Goal: Task Accomplishment & Management: Use online tool/utility

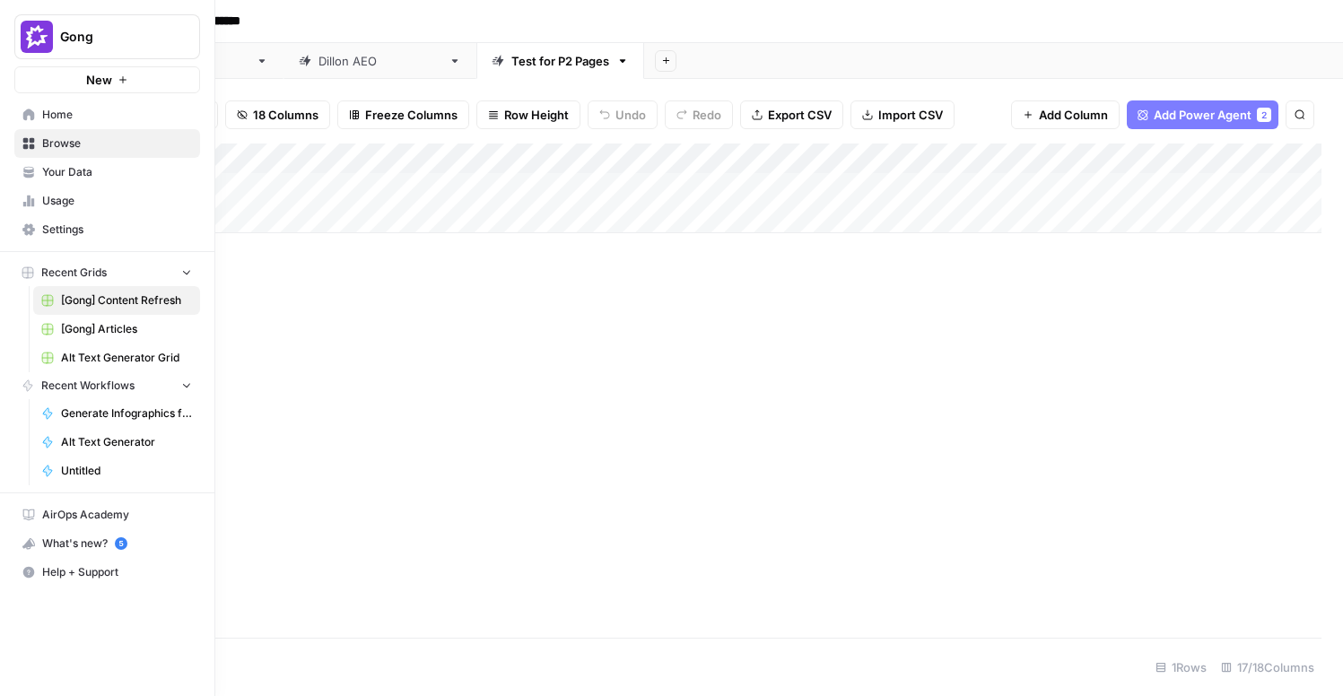
scroll to position [0, 1088]
click at [30, 126] on link "Home" at bounding box center [107, 114] width 186 height 29
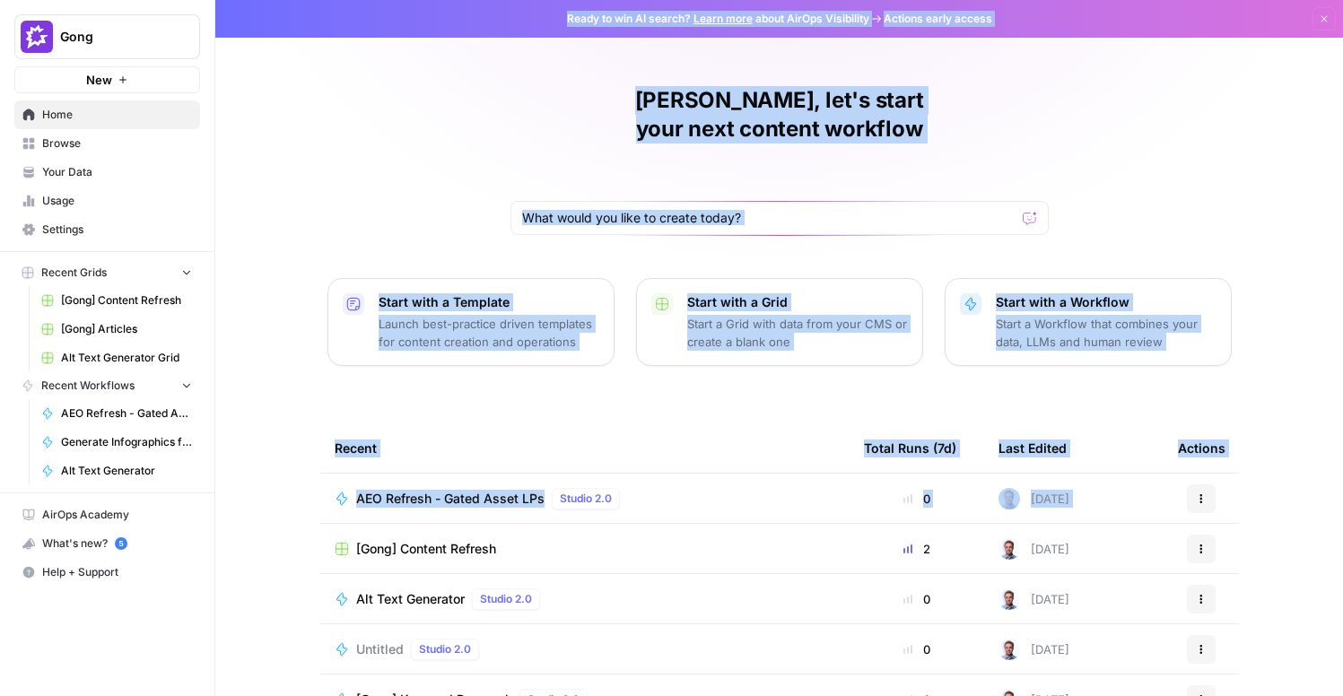
scroll to position [129, 0]
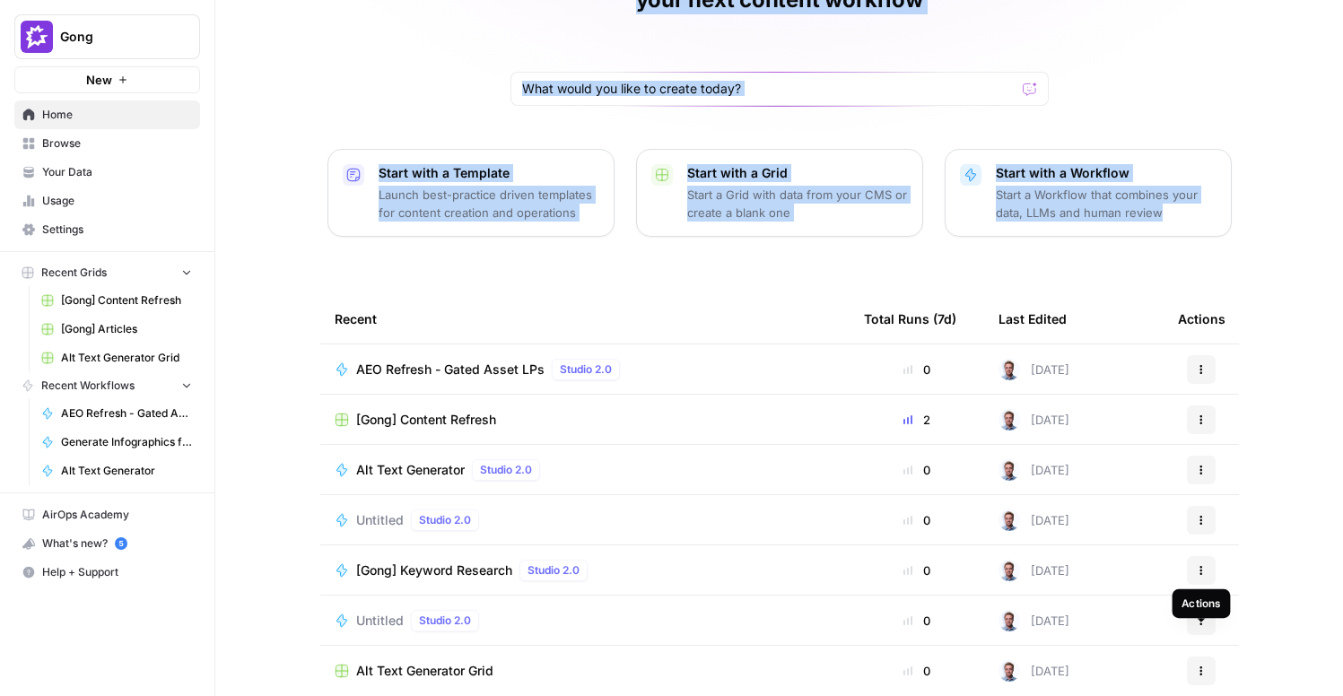
drag, startPoint x: 538, startPoint y: 8, endPoint x: 1214, endPoint y: 653, distance: 934.1
click at [1214, 653] on div "Ready to win AI search? Learn more about AirOps Visibility Actions early access…" at bounding box center [779, 348] width 1128 height 696
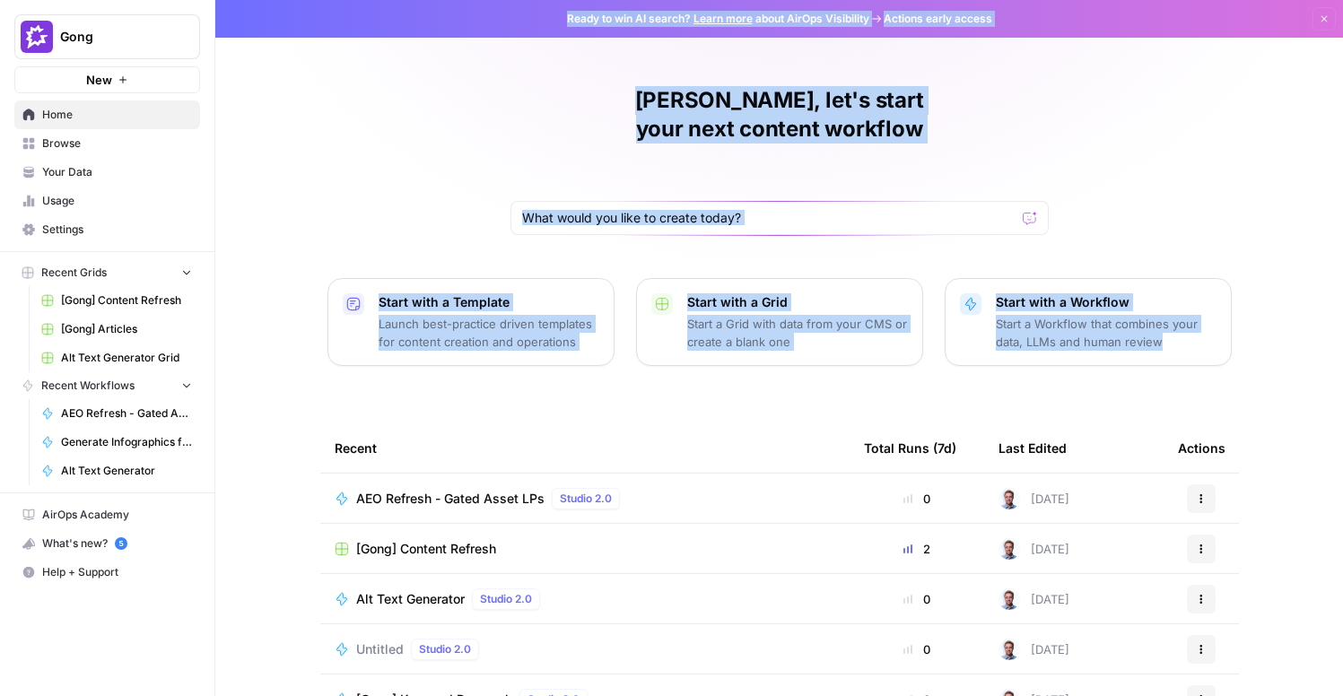
click at [1178, 169] on div "Ander, let's start your next content workflow Start with a Template Launch best…" at bounding box center [779, 427] width 1128 height 854
drag, startPoint x: 1178, startPoint y: 169, endPoint x: 1122, endPoint y: 595, distance: 429.9
click at [1122, 595] on div "Ander, let's start your next content workflow Start with a Template Launch best…" at bounding box center [779, 427] width 1128 height 854
click at [1048, 204] on div "Ander, let's start your next content workflow Start with a Template Launch best…" at bounding box center [779, 427] width 1128 height 854
drag, startPoint x: 1250, startPoint y: 416, endPoint x: 219, endPoint y: -71, distance: 1140.2
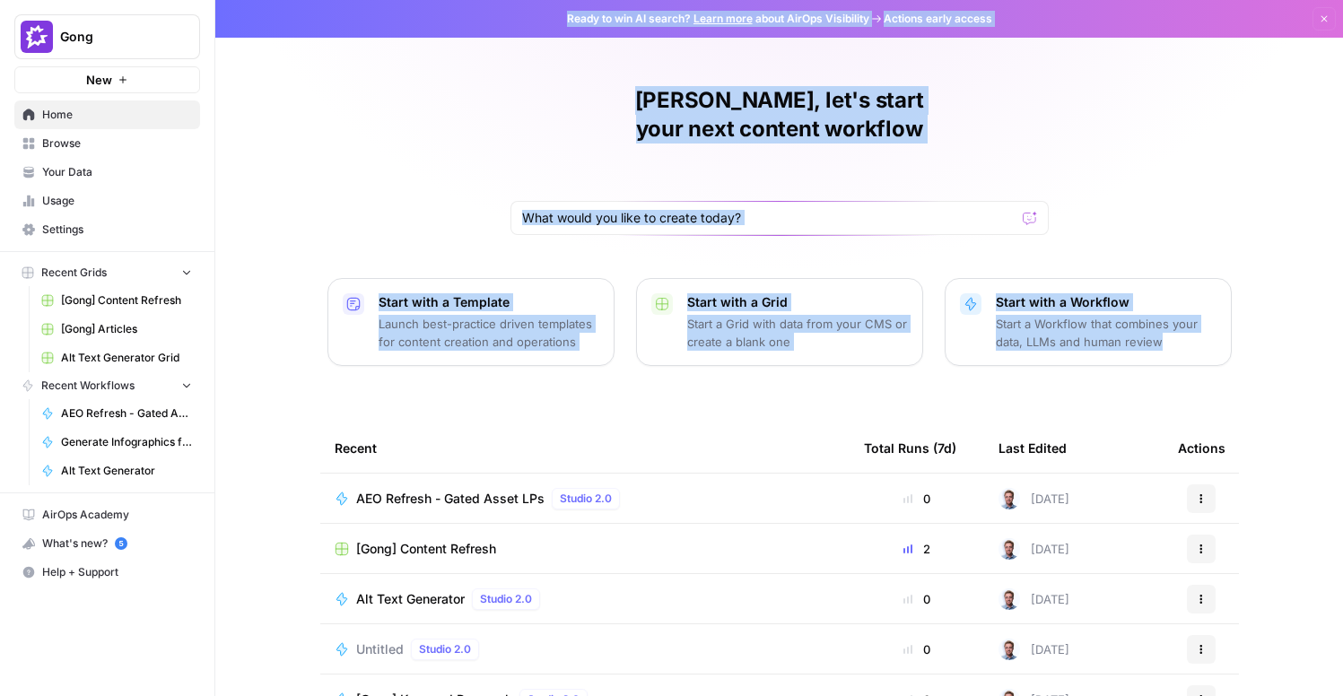
click at [219, 0] on html "Gong New Home Browse Your Data Usage Settings Recent Grids [Gong] Content Refre…" at bounding box center [671, 348] width 1343 height 696
click at [377, 130] on div "Ander, let's start your next content workflow Start with a Template Launch best…" at bounding box center [779, 427] width 1128 height 854
drag, startPoint x: 323, startPoint y: 80, endPoint x: 1314, endPoint y: 399, distance: 1040.8
click at [1314, 399] on div "Ander, let's start your next content workflow Start with a Template Launch best…" at bounding box center [779, 427] width 1128 height 854
click at [1312, 385] on div "Ander, let's start your next content workflow Start with a Template Launch best…" at bounding box center [779, 427] width 1128 height 854
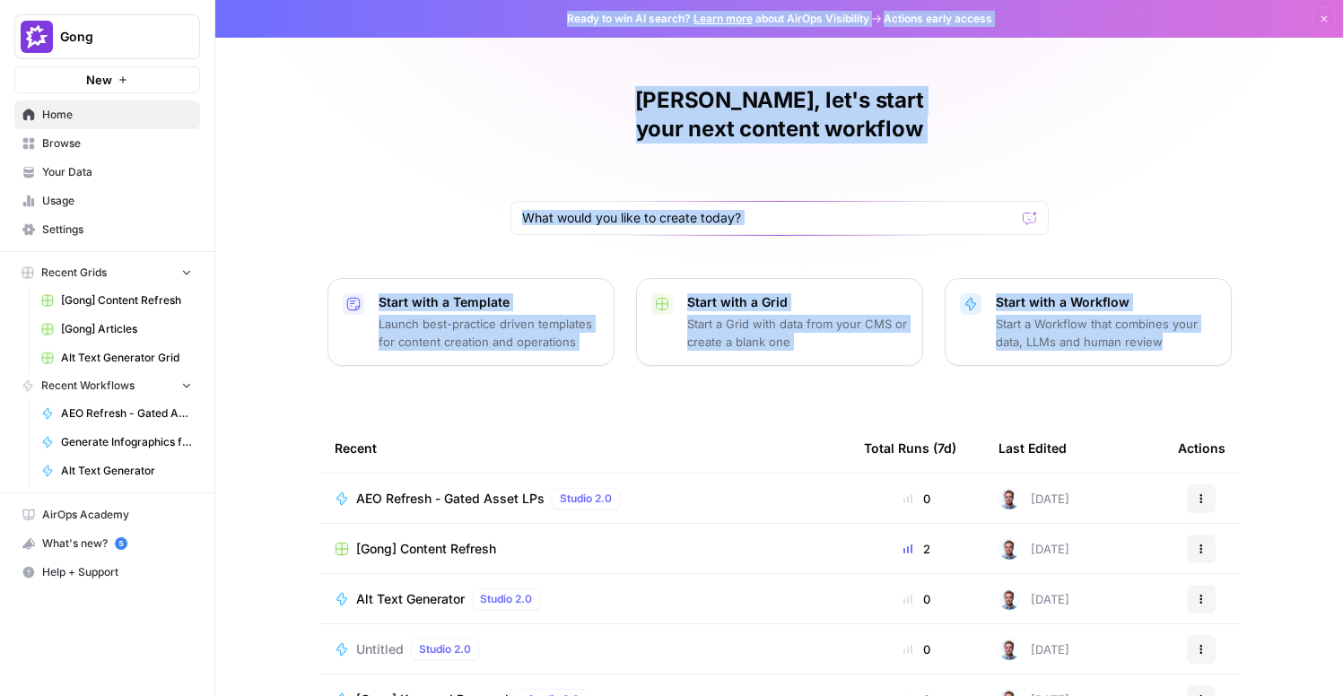
drag, startPoint x: 1312, startPoint y: 385, endPoint x: 345, endPoint y: 52, distance: 1022.0
click at [340, 48] on div "Ander, let's start your next content workflow Start with a Template Launch best…" at bounding box center [779, 427] width 1128 height 854
click at [390, 99] on div "Ander, let's start your next content workflow Start with a Template Launch best…" at bounding box center [779, 427] width 1128 height 854
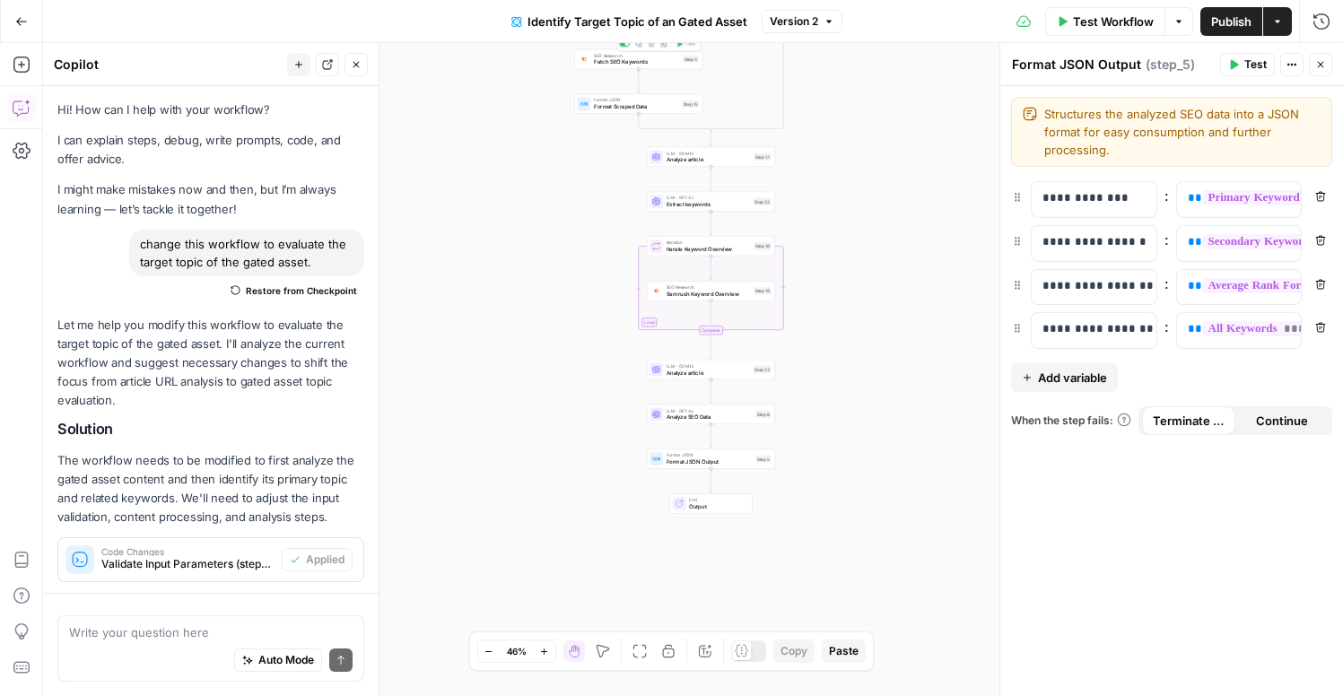
scroll to position [607, 0]
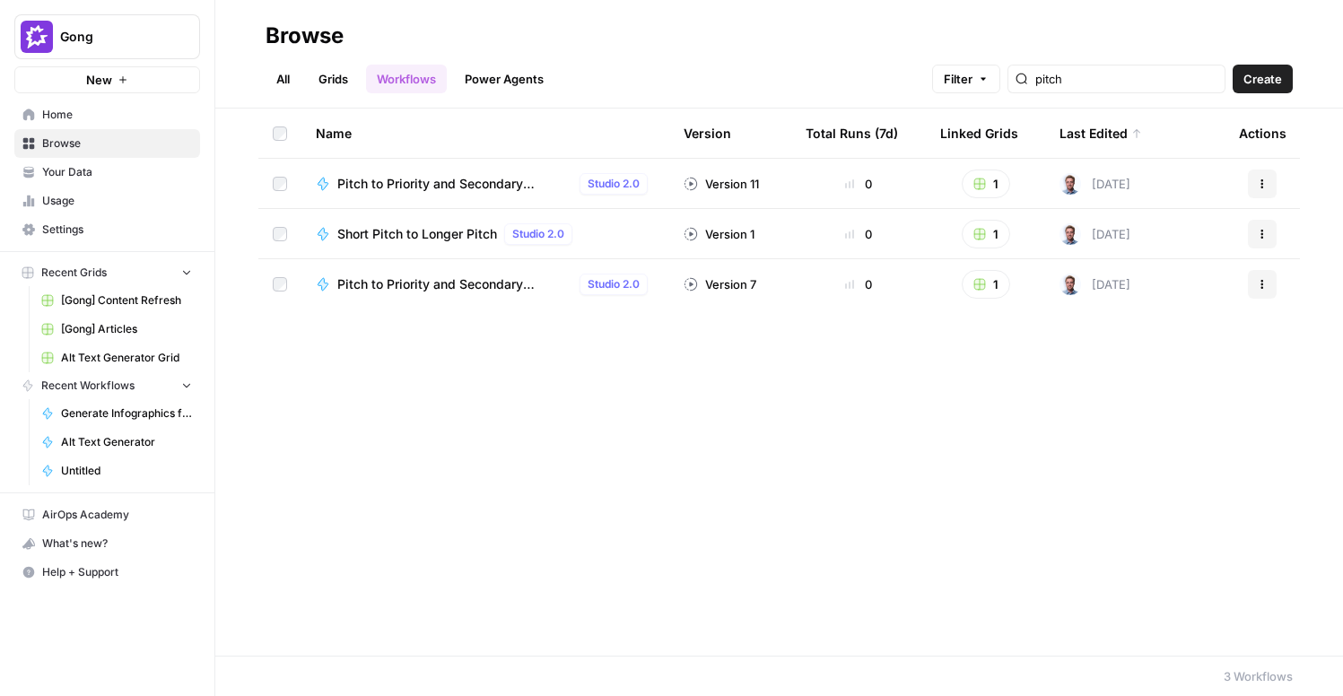
click at [745, 376] on div "Name Version Total Runs (7d) Linked Grids Last Edited Actions Pitch to Priority…" at bounding box center [779, 382] width 1128 height 547
click at [93, 76] on span "New" at bounding box center [99, 80] width 26 height 18
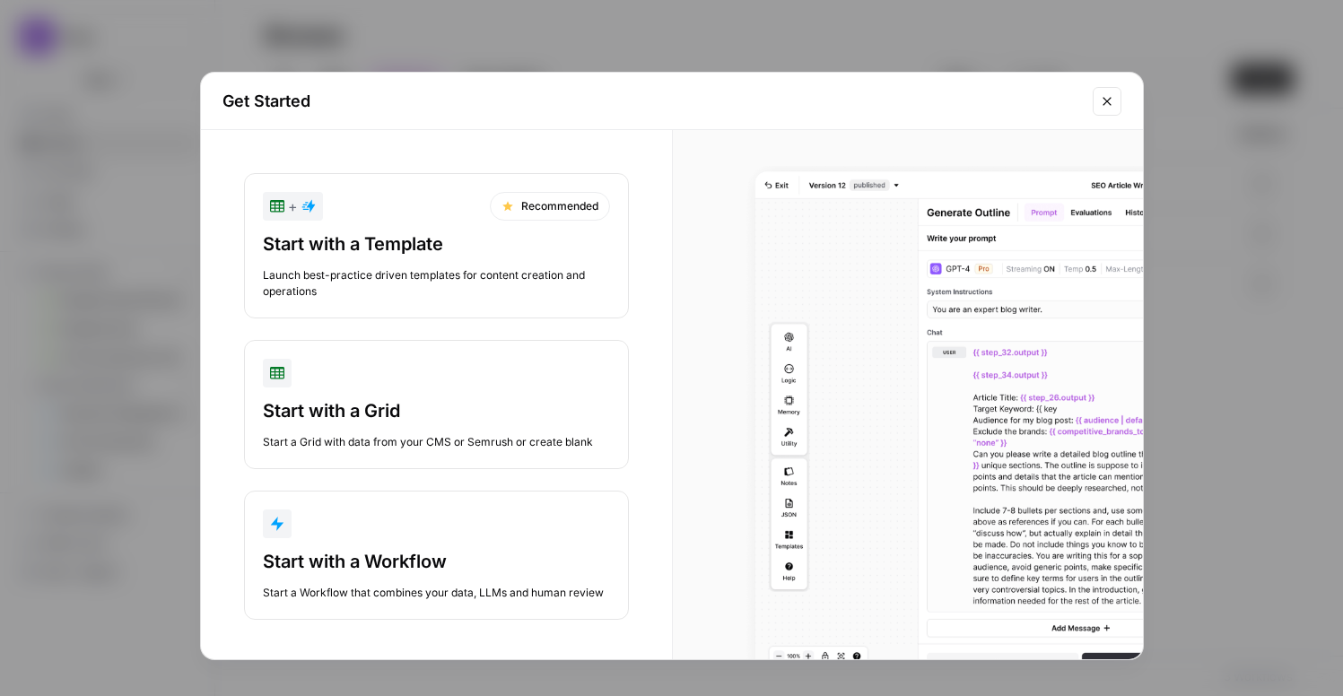
click at [437, 542] on button "Start with a Workflow Start a Workflow that combines your data, LLMs and human …" at bounding box center [436, 555] width 385 height 129
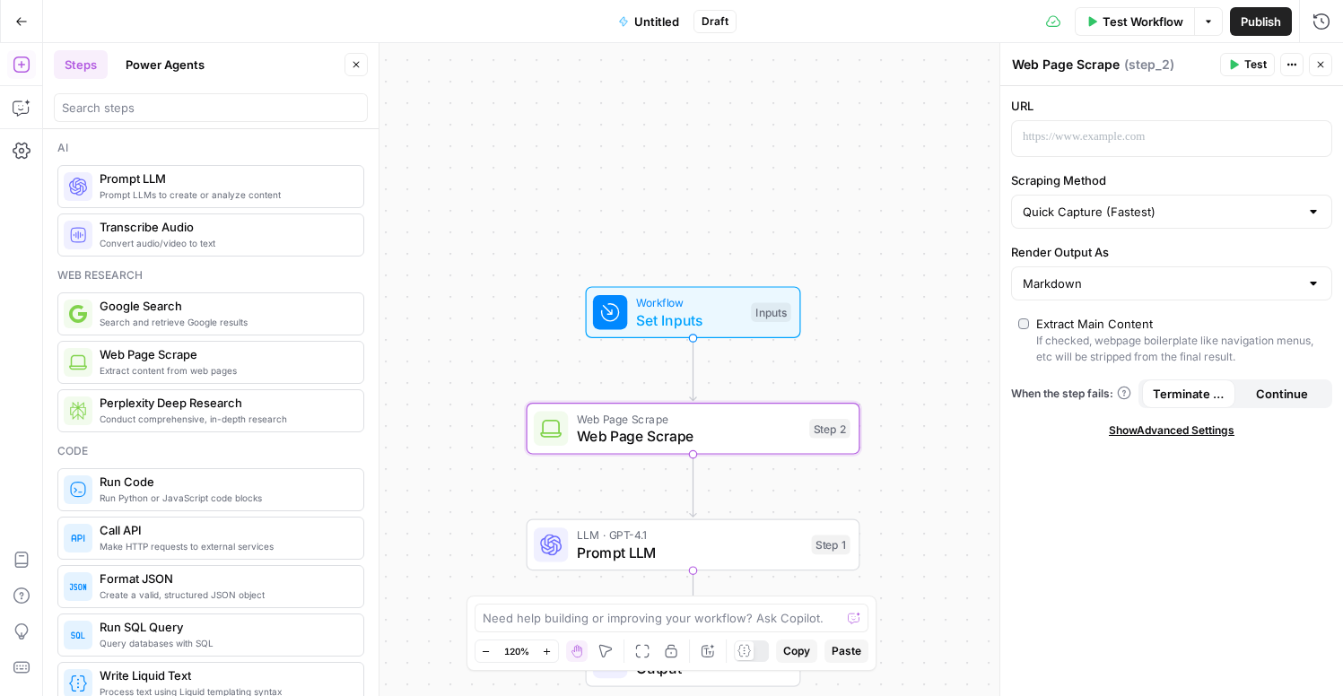
click at [737, 313] on span "Set Inputs" at bounding box center [689, 321] width 107 height 22
click at [732, 310] on span "Set Inputs" at bounding box center [689, 321] width 107 height 22
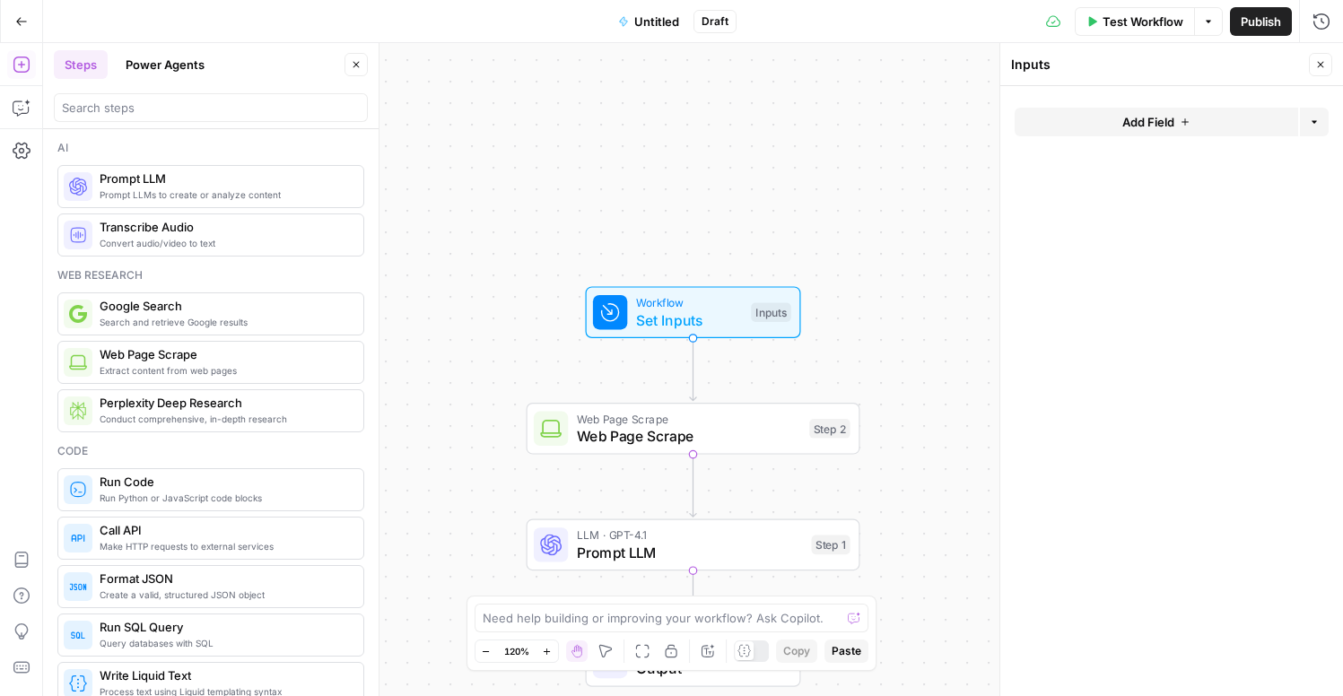
click at [1132, 129] on span "Add Field" at bounding box center [1148, 122] width 52 height 18
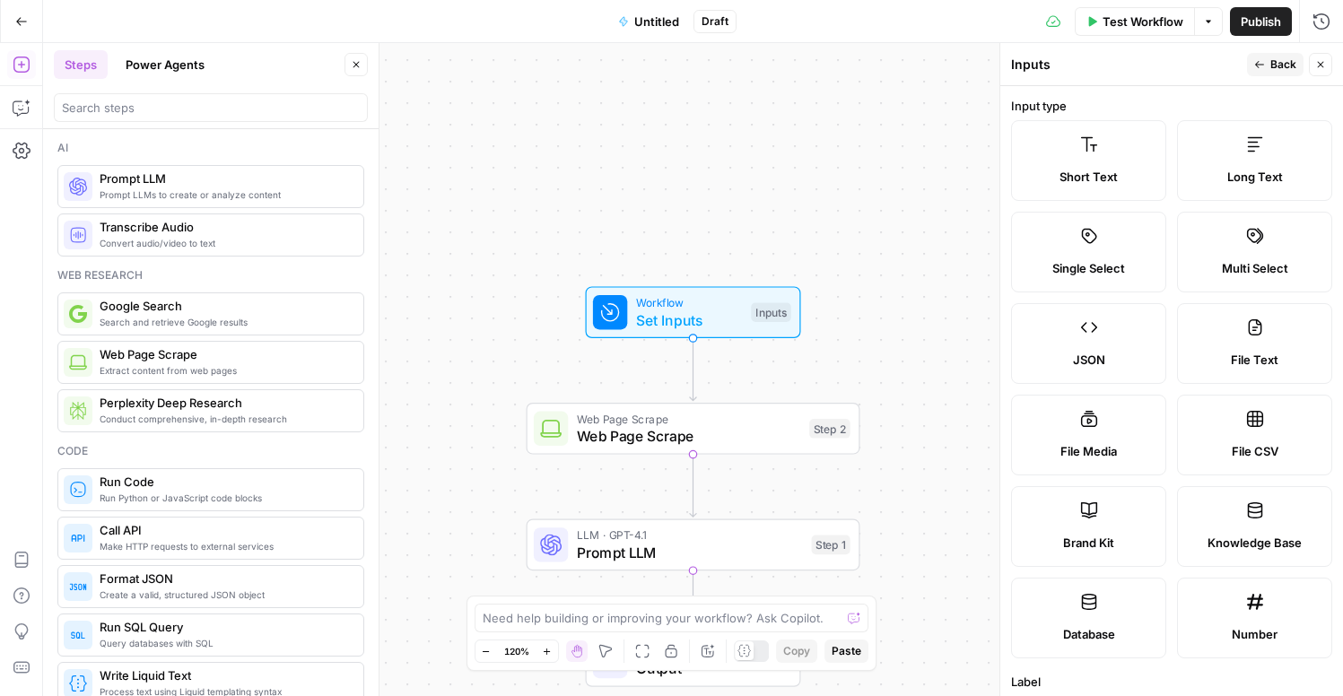
click at [1117, 173] on span "Short Text" at bounding box center [1089, 177] width 58 height 18
click at [1274, 70] on span "Back" at bounding box center [1283, 65] width 26 height 16
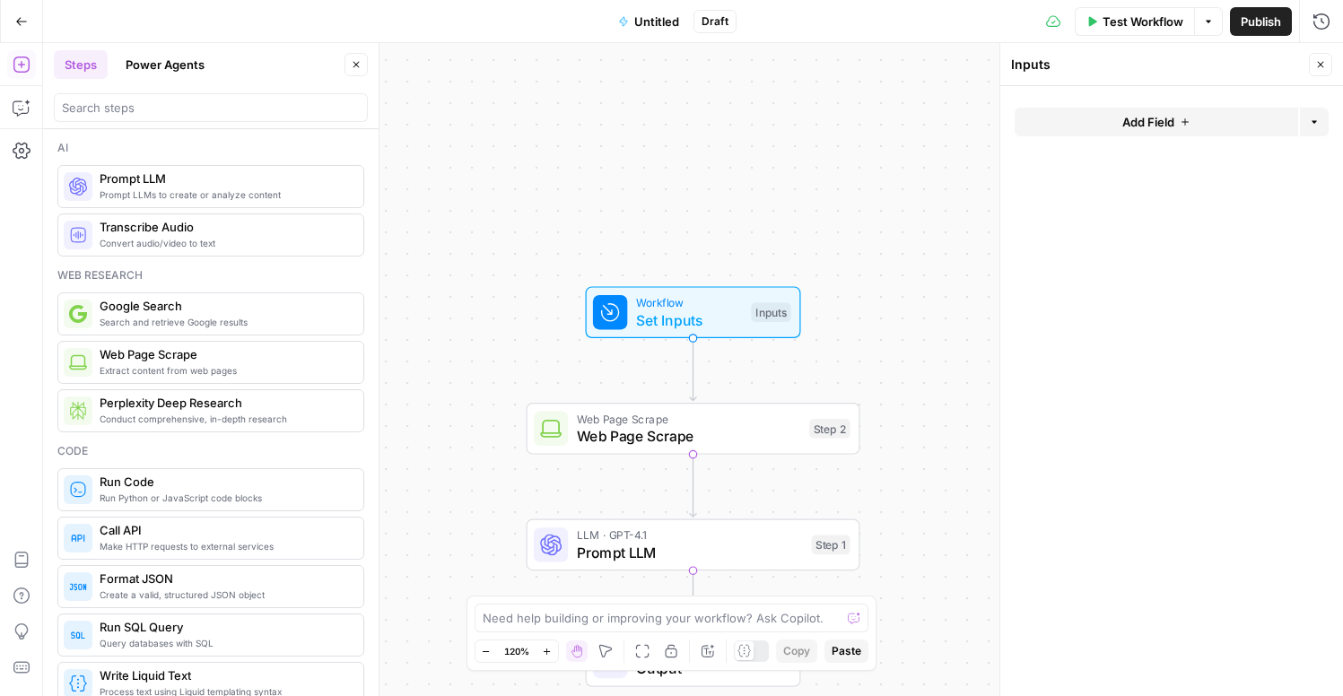
click at [1150, 125] on span "Add Field" at bounding box center [1148, 122] width 52 height 18
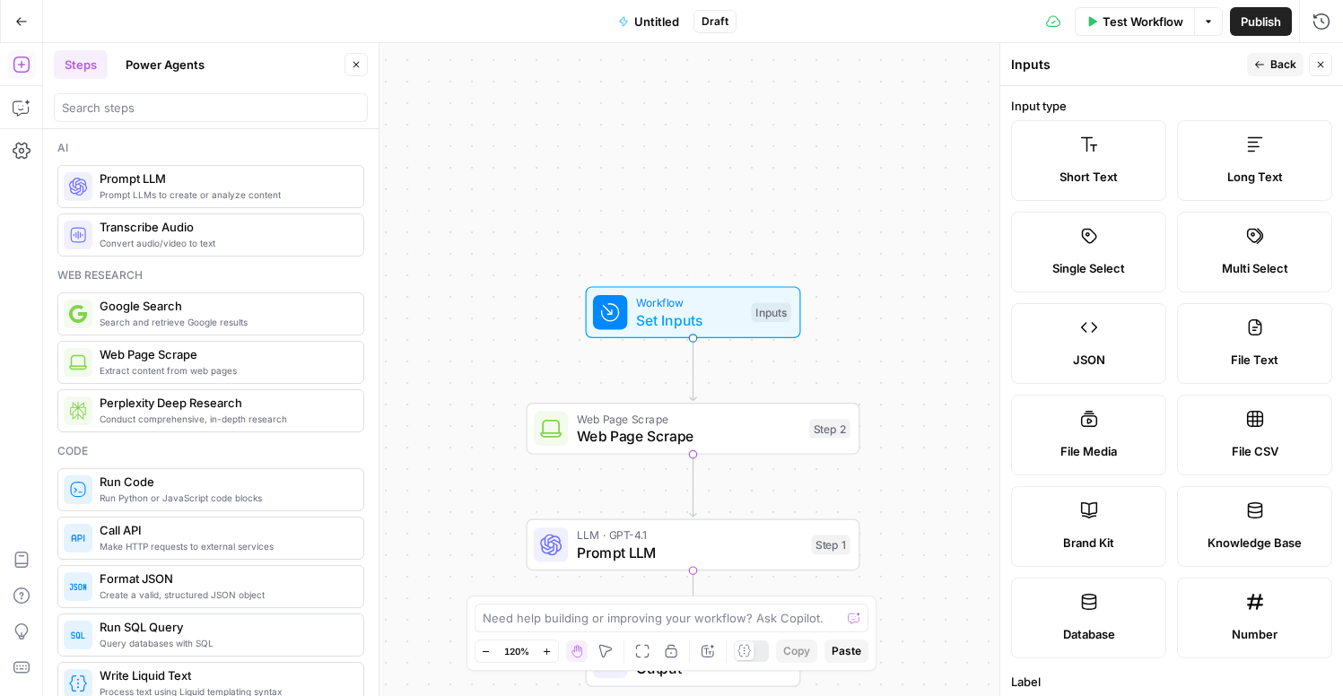
click at [1106, 170] on span "Short Text" at bounding box center [1089, 177] width 58 height 18
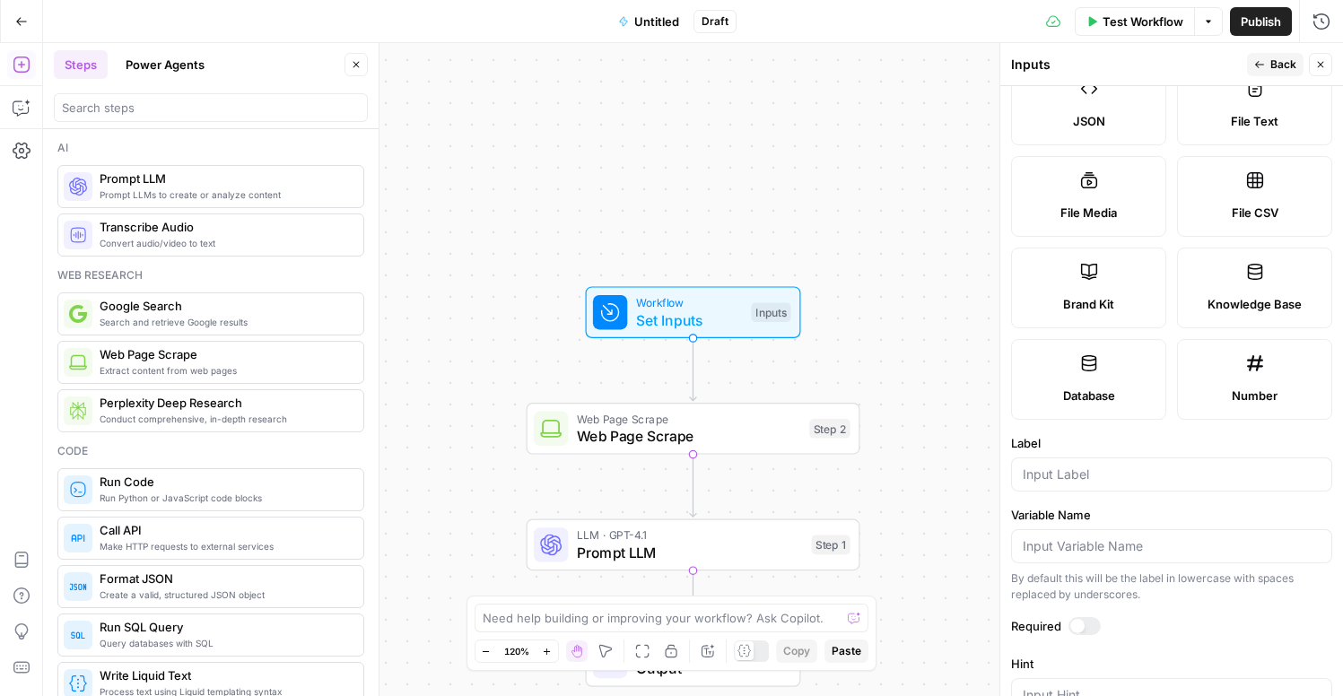
scroll to position [480, 0]
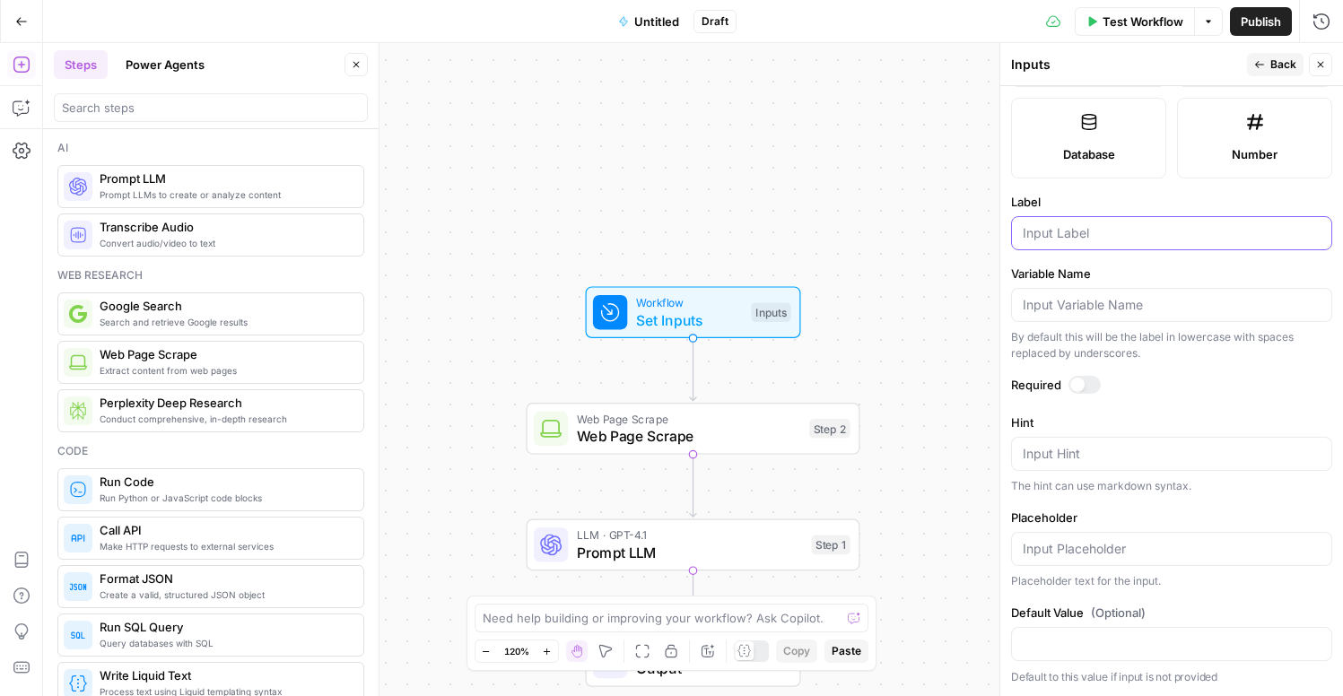
click at [1076, 237] on input "Label" at bounding box center [1172, 233] width 298 height 18
type input "URL"
click at [1078, 389] on div at bounding box center [1077, 385] width 14 height 14
click at [1274, 73] on button "Back" at bounding box center [1275, 64] width 57 height 23
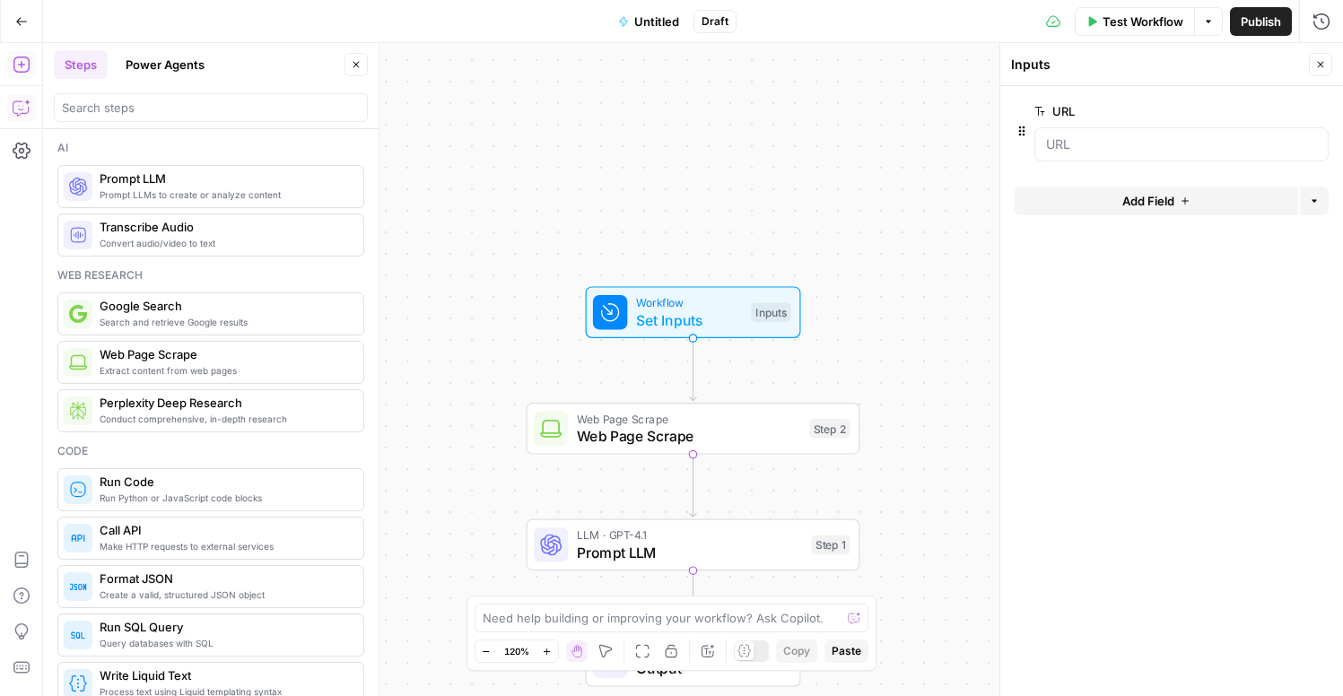
click at [20, 106] on icon "button" at bounding box center [22, 108] width 18 height 18
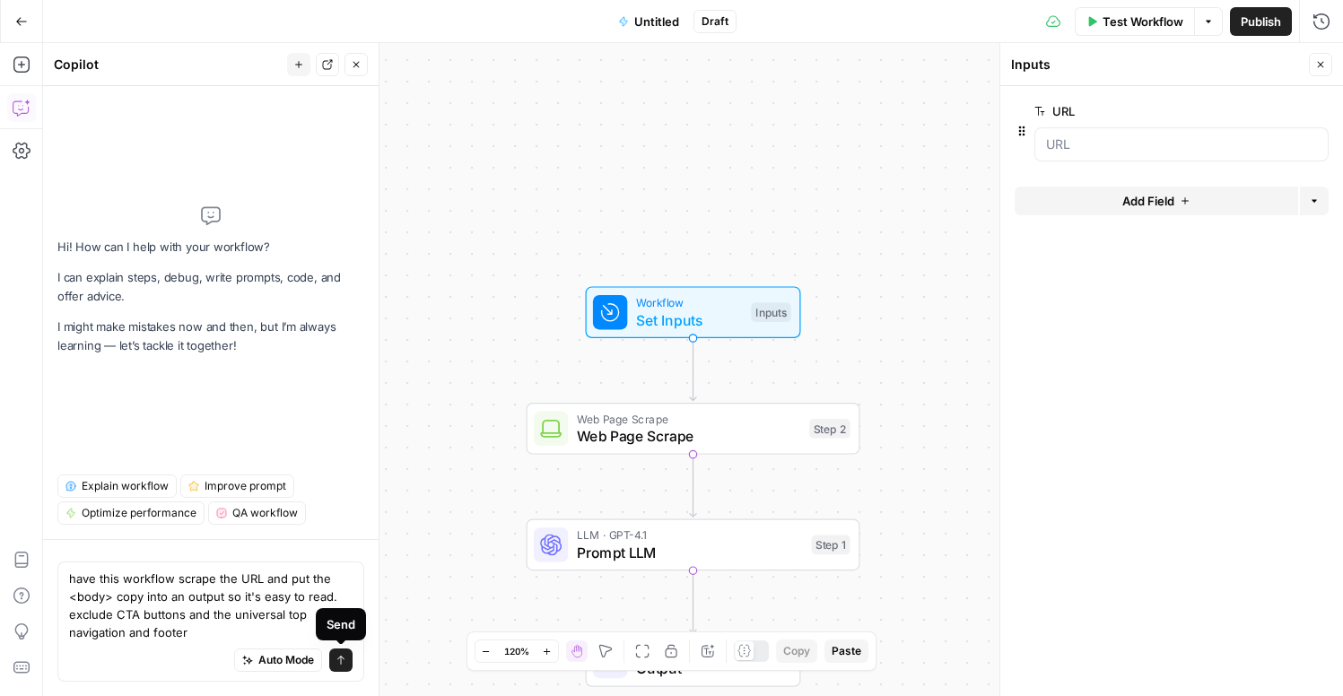
type textarea "have this workflow scrape the URL and put the <body> copy into an output so it'…"
click at [342, 662] on icon "submit" at bounding box center [341, 660] width 11 height 11
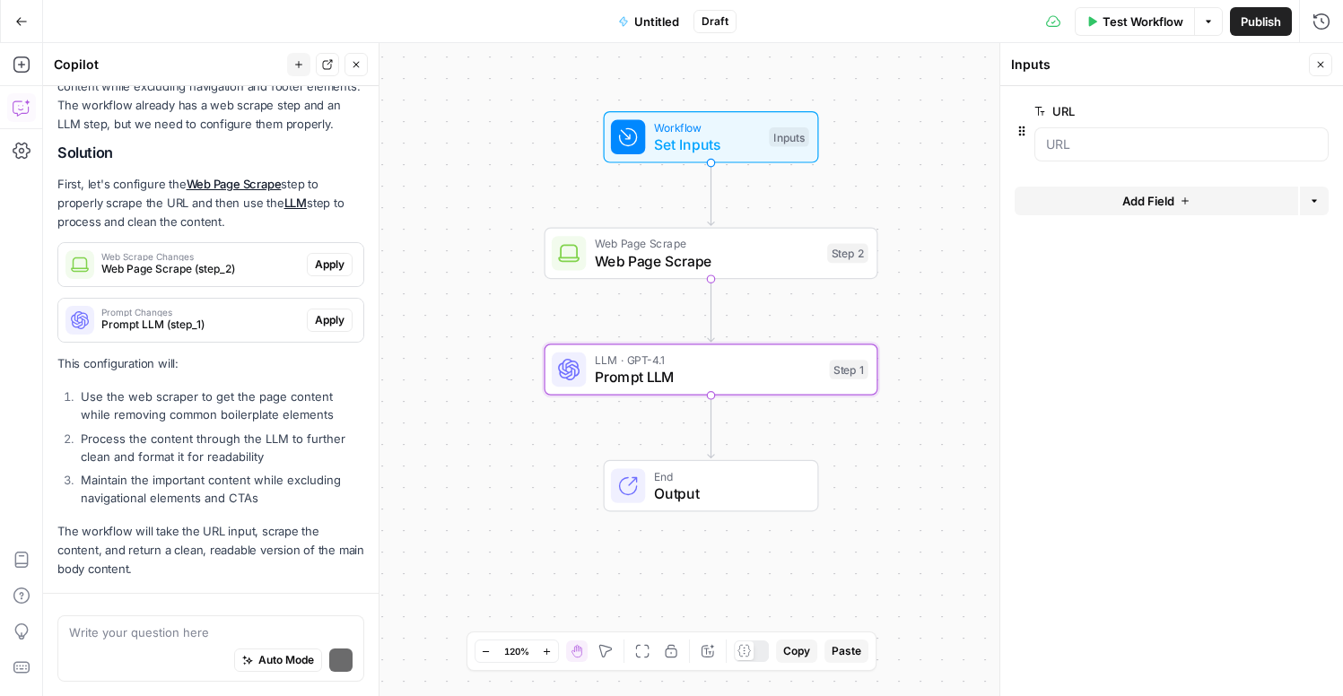
scroll to position [311, 0]
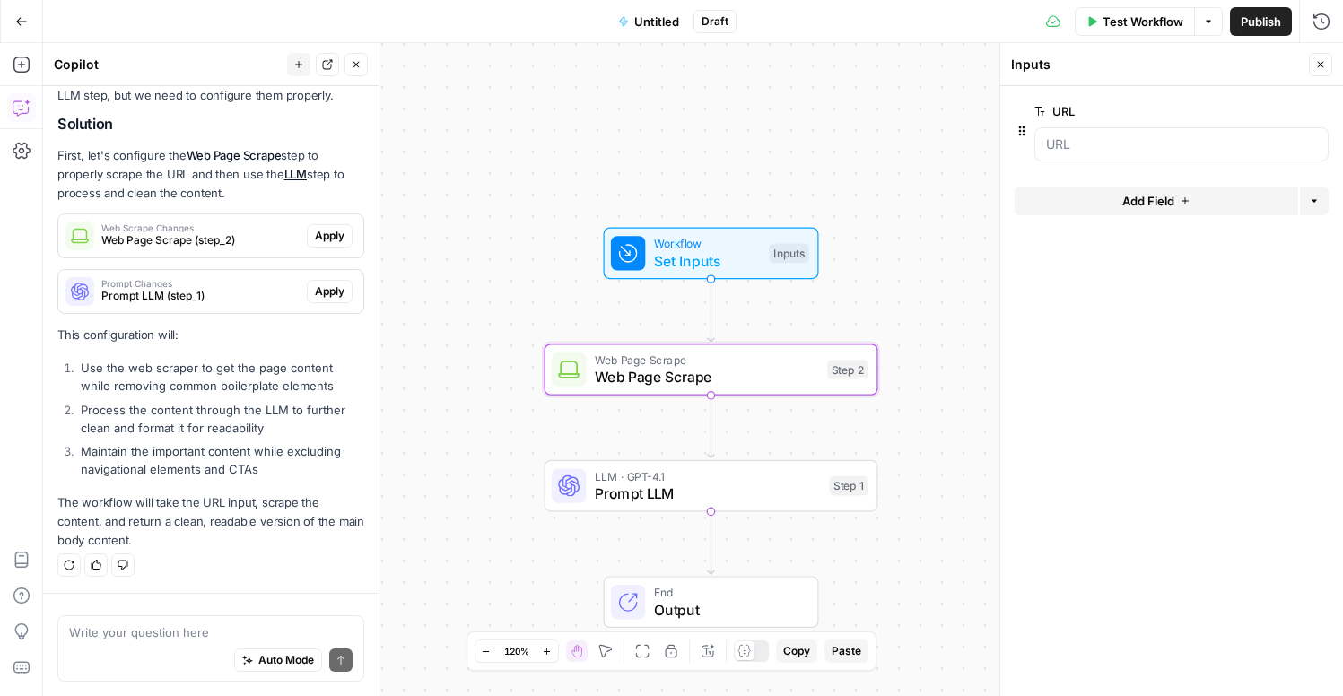
click at [333, 233] on span "Apply" at bounding box center [330, 236] width 30 height 16
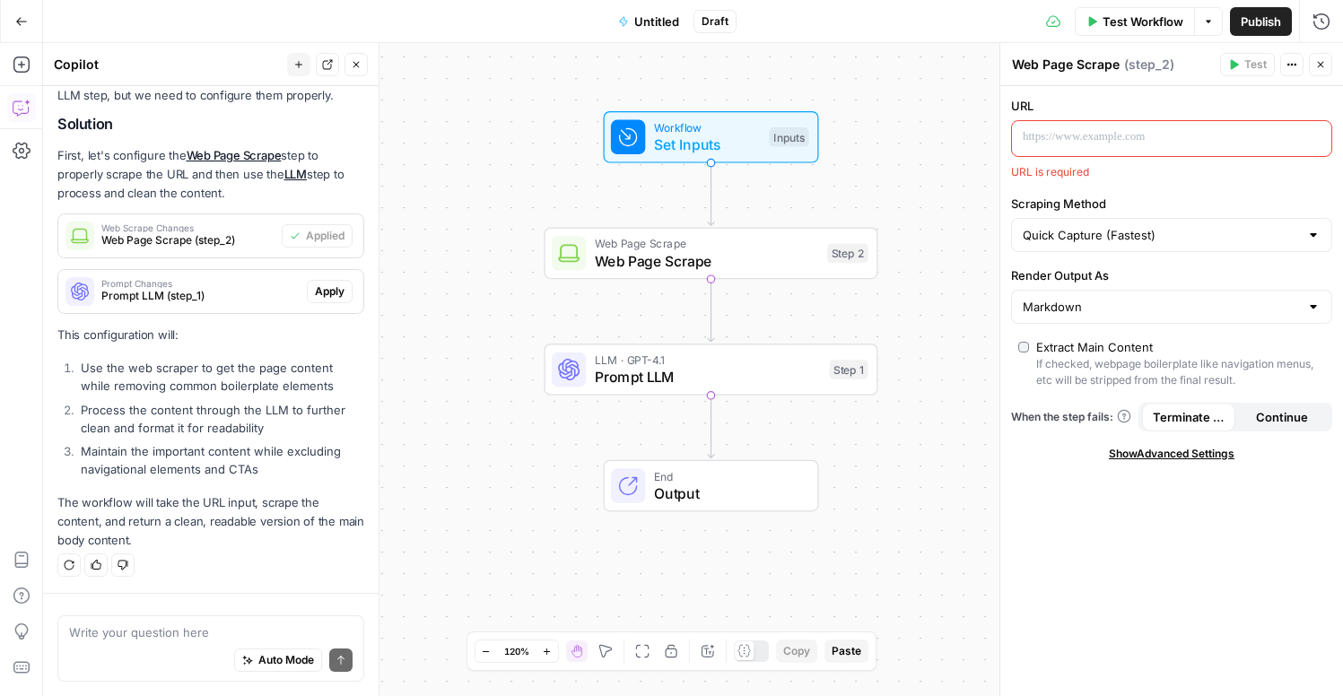
click at [1079, 149] on div at bounding box center [1157, 138] width 291 height 35
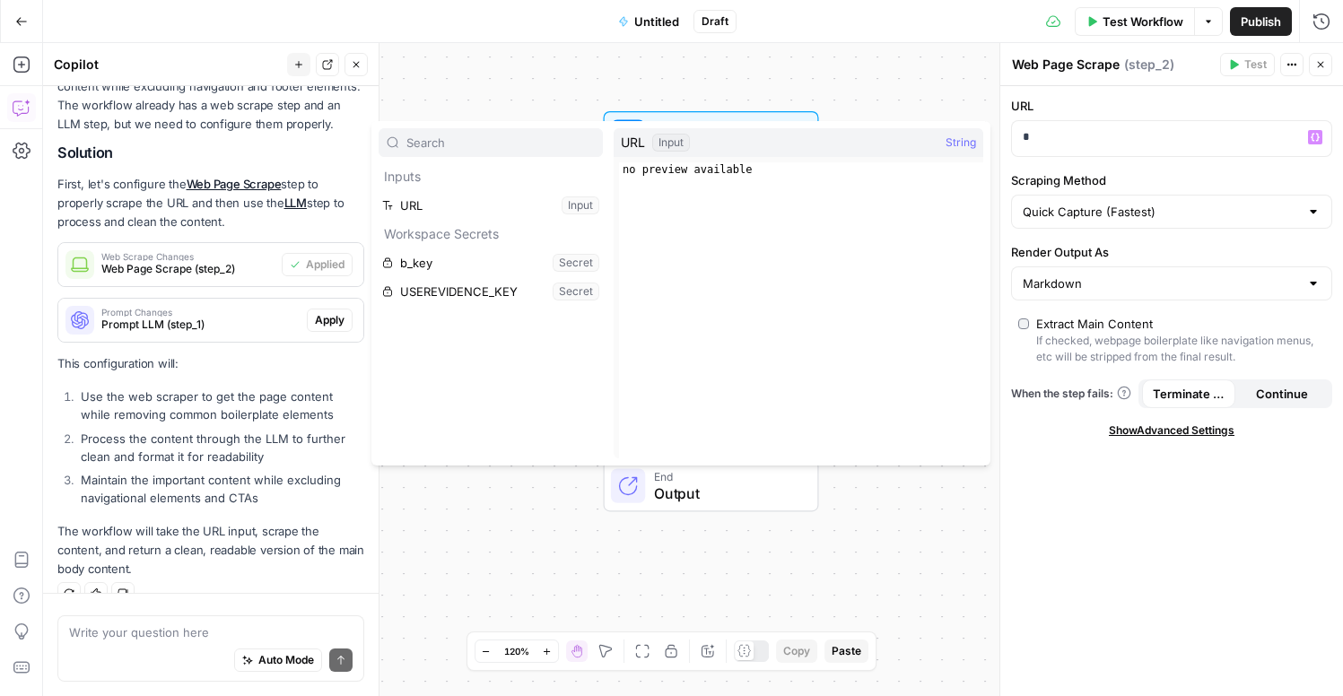
scroll to position [340, 0]
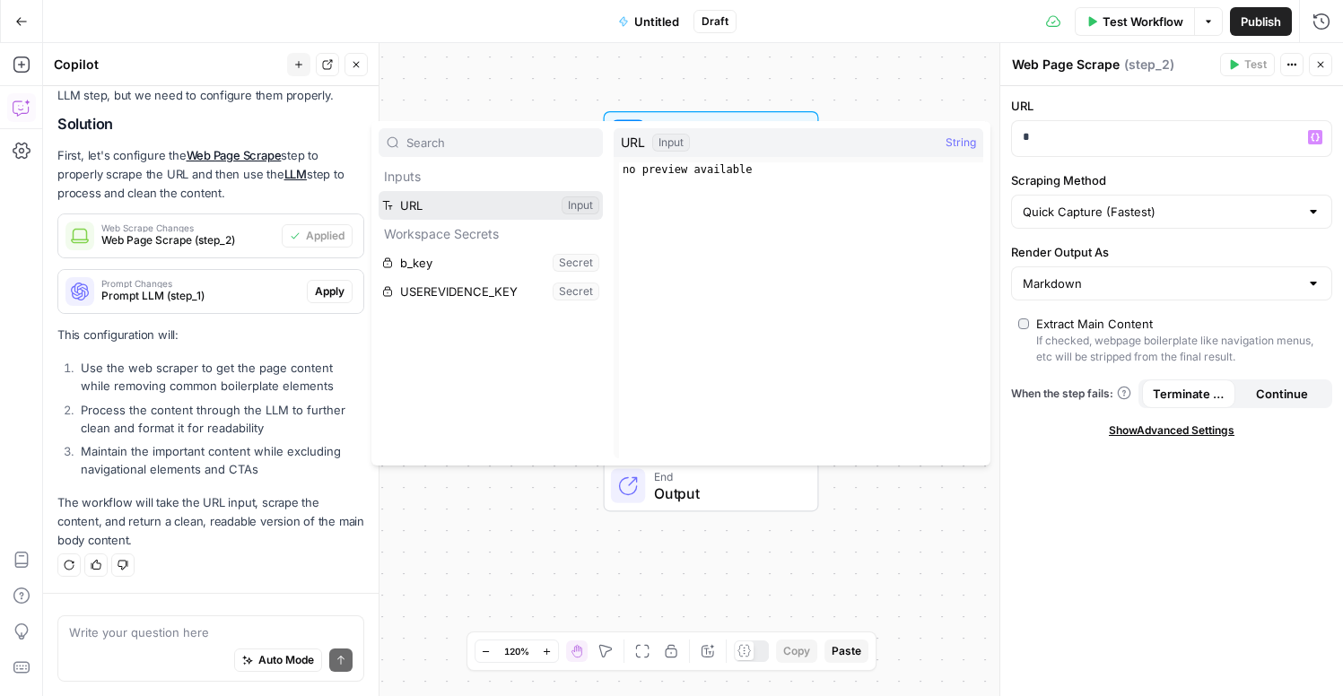
click at [530, 209] on button "Select variable URL" at bounding box center [491, 205] width 224 height 29
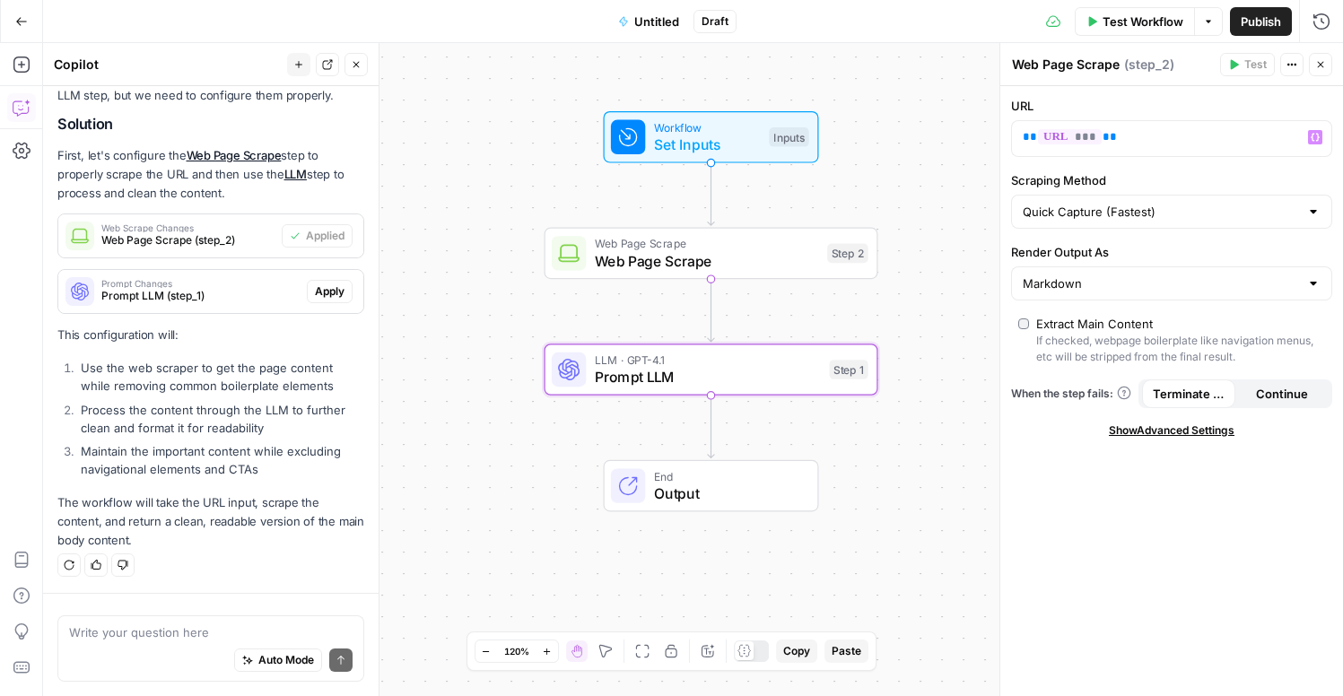
click at [327, 291] on span "Apply" at bounding box center [330, 292] width 30 height 16
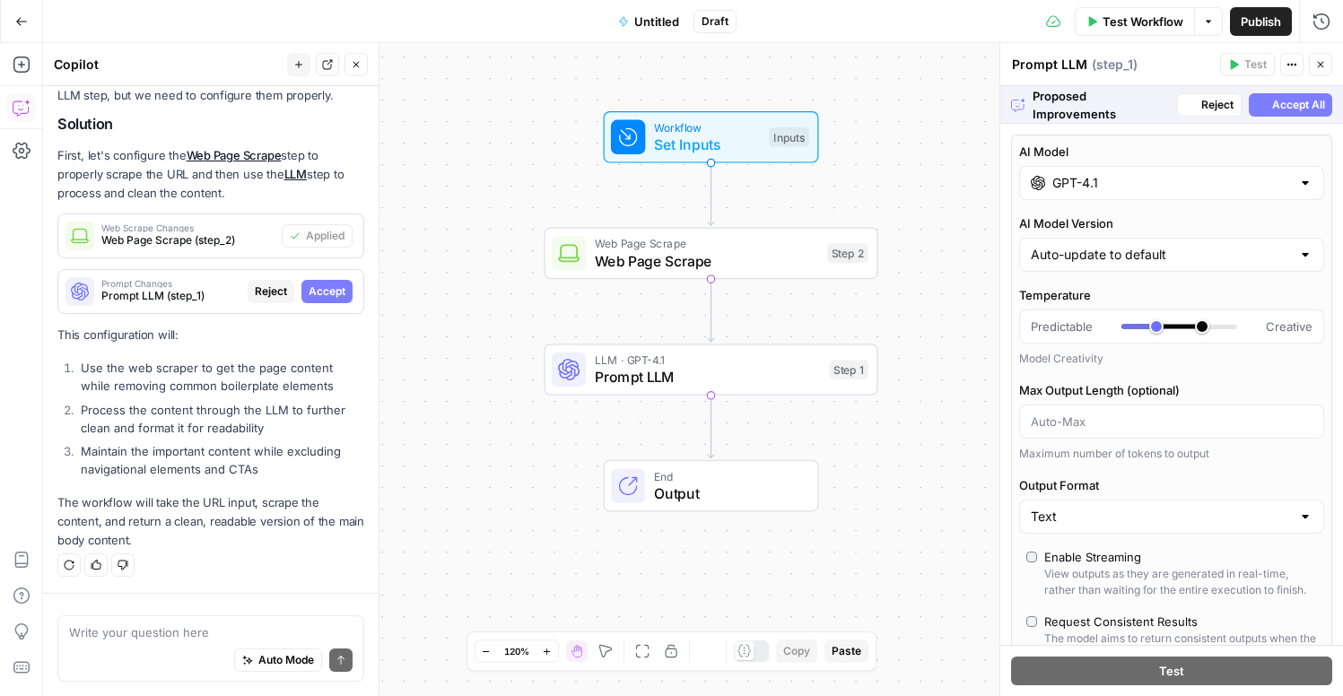
scroll to position [311, 0]
click at [1284, 108] on span "Accept All" at bounding box center [1298, 105] width 53 height 16
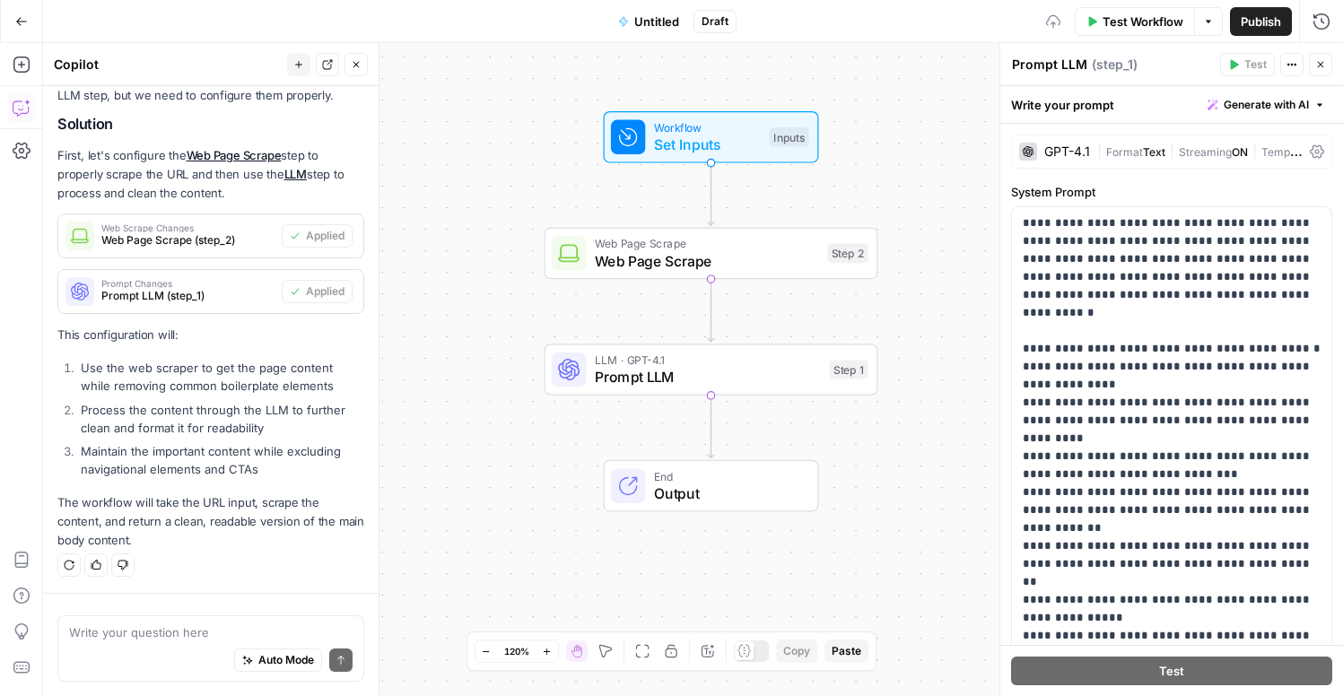
click at [1113, 25] on span "Test Workflow" at bounding box center [1143, 22] width 81 height 18
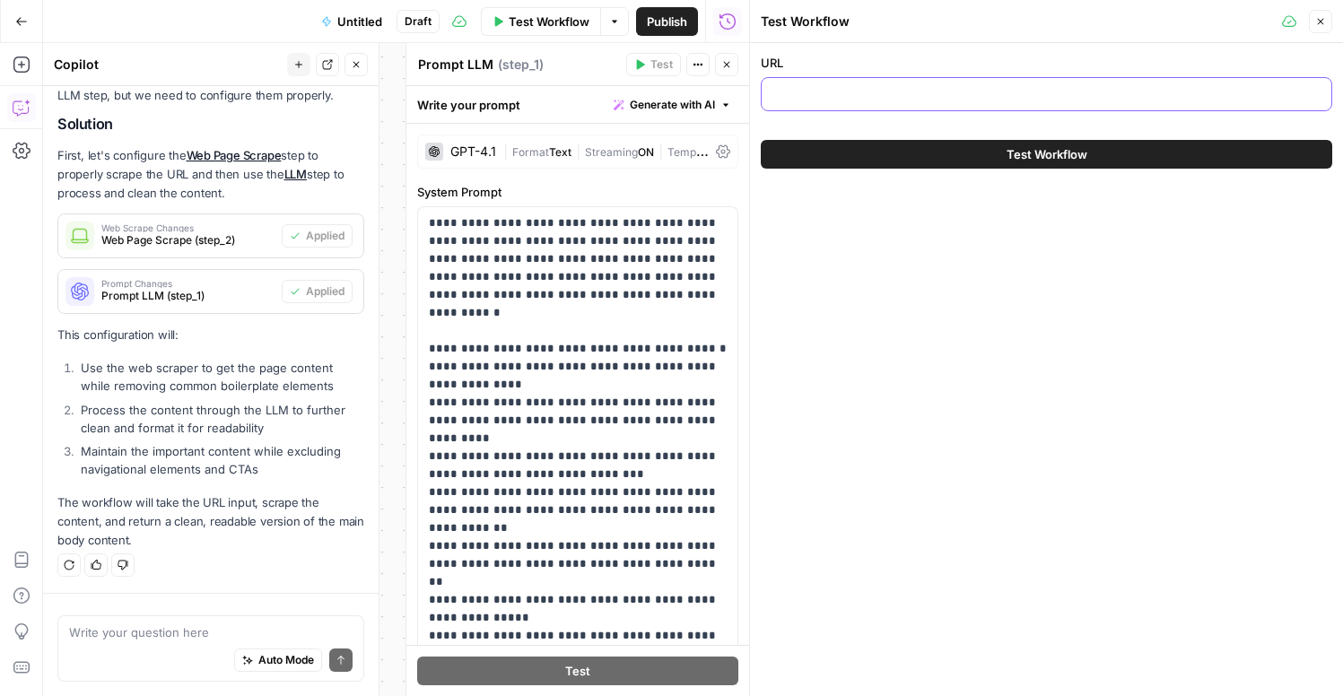
click at [937, 92] on input "URL" at bounding box center [1047, 94] width 548 height 18
paste input "[URL][DOMAIN_NAME]"
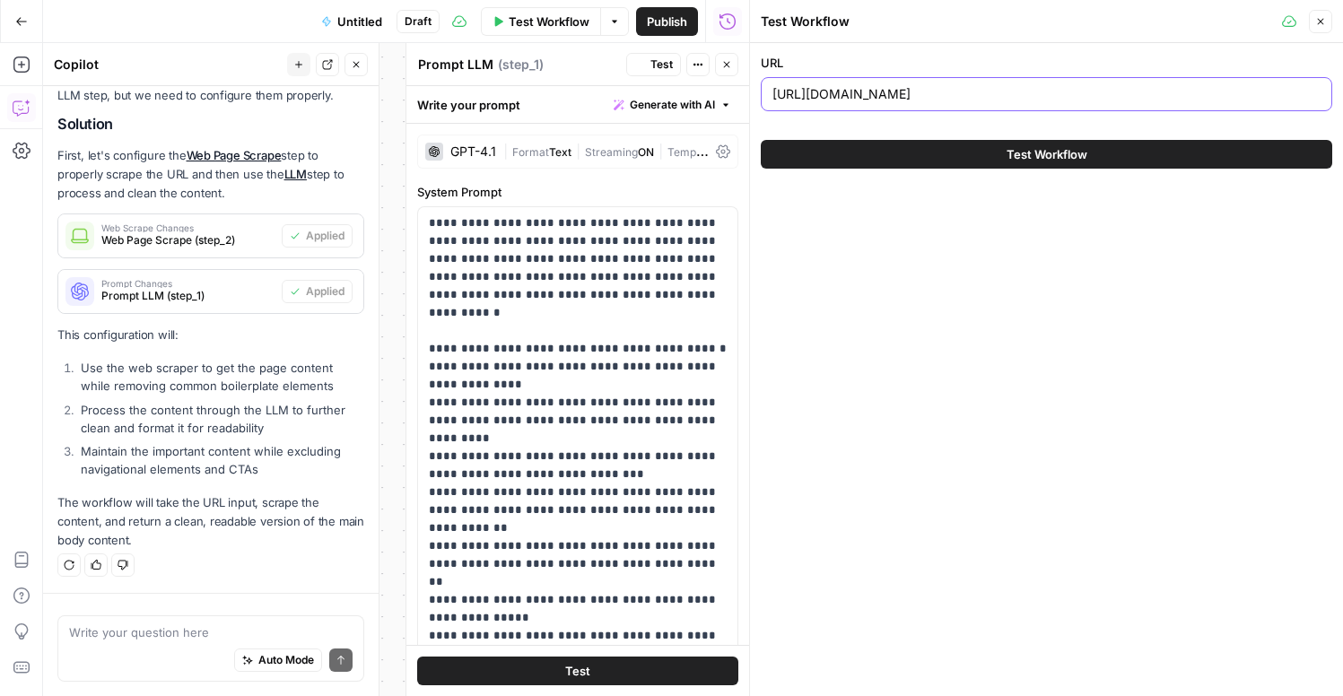
type input "[URL][DOMAIN_NAME]"
click at [854, 155] on button "Test Workflow" at bounding box center [1047, 154] width 572 height 29
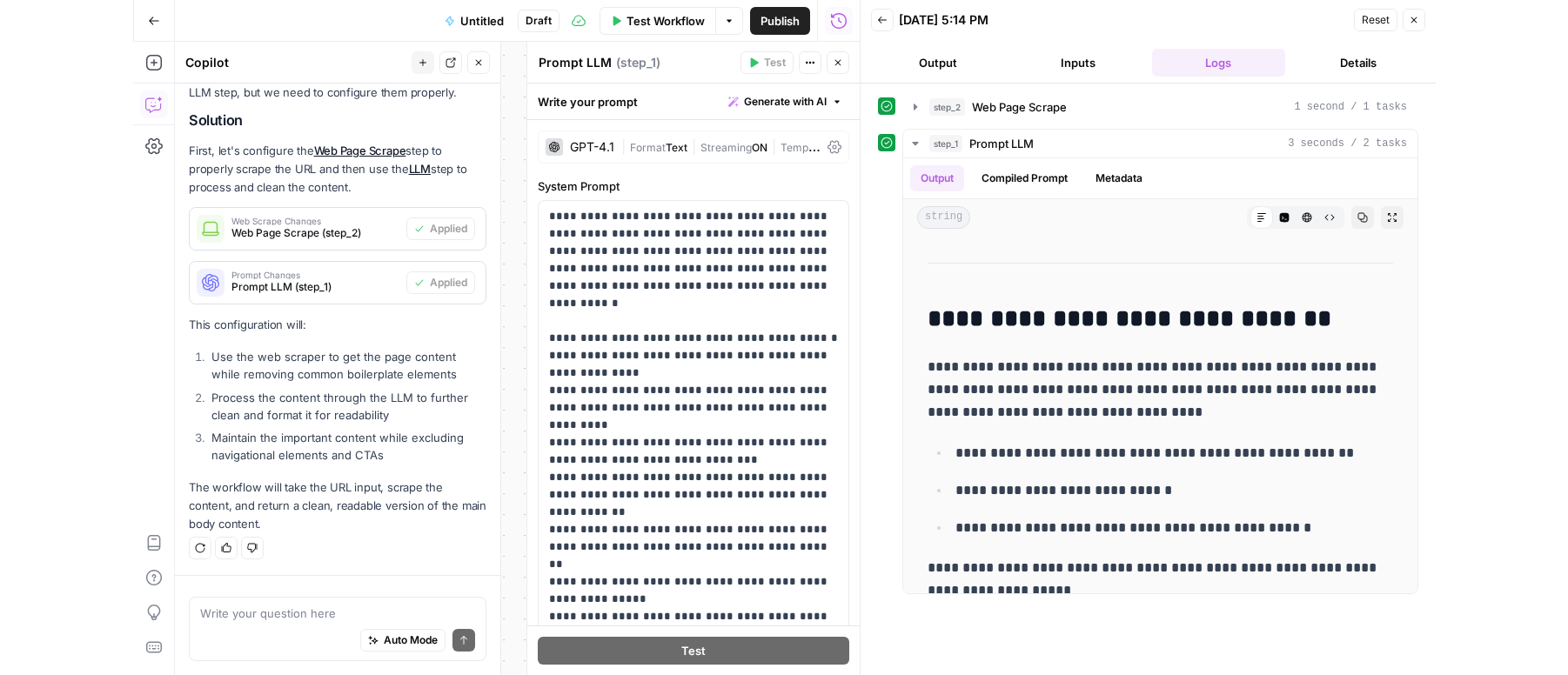
scroll to position [521, 0]
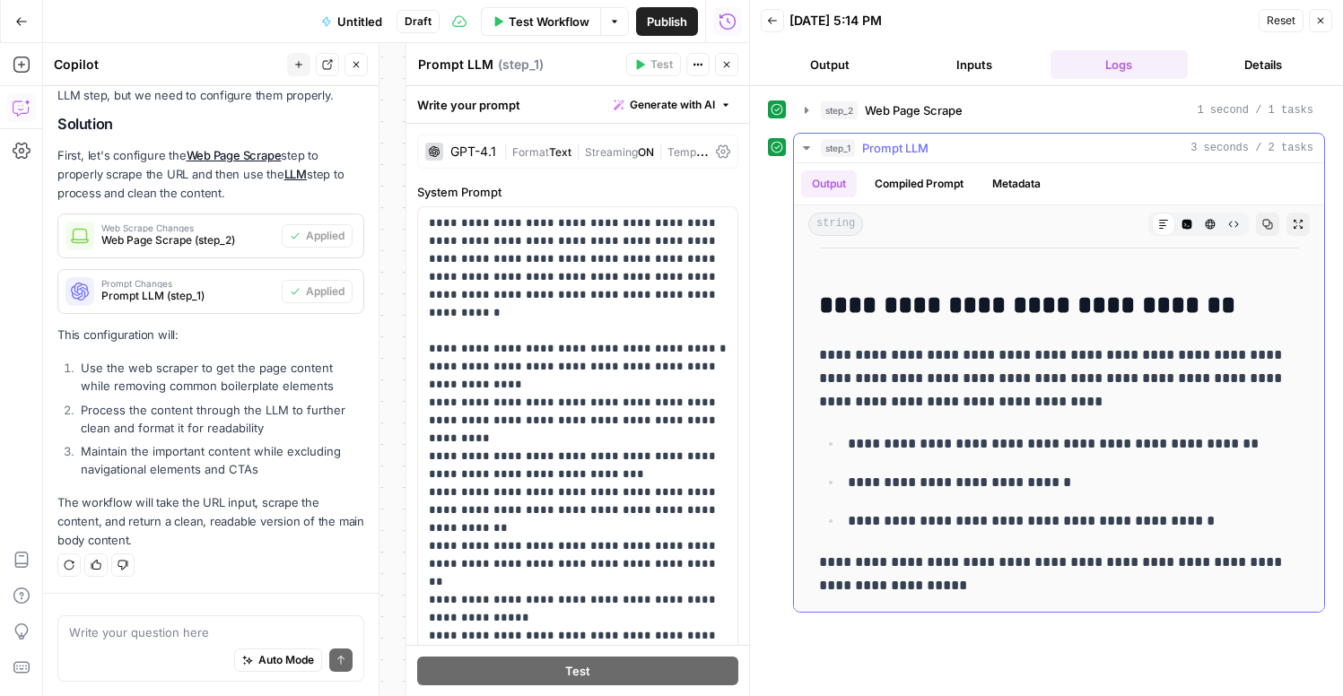
drag, startPoint x: 1081, startPoint y: 591, endPoint x: 813, endPoint y: 290, distance: 403.5
click at [813, 290] on div "**********" at bounding box center [1059, 159] width 502 height 891
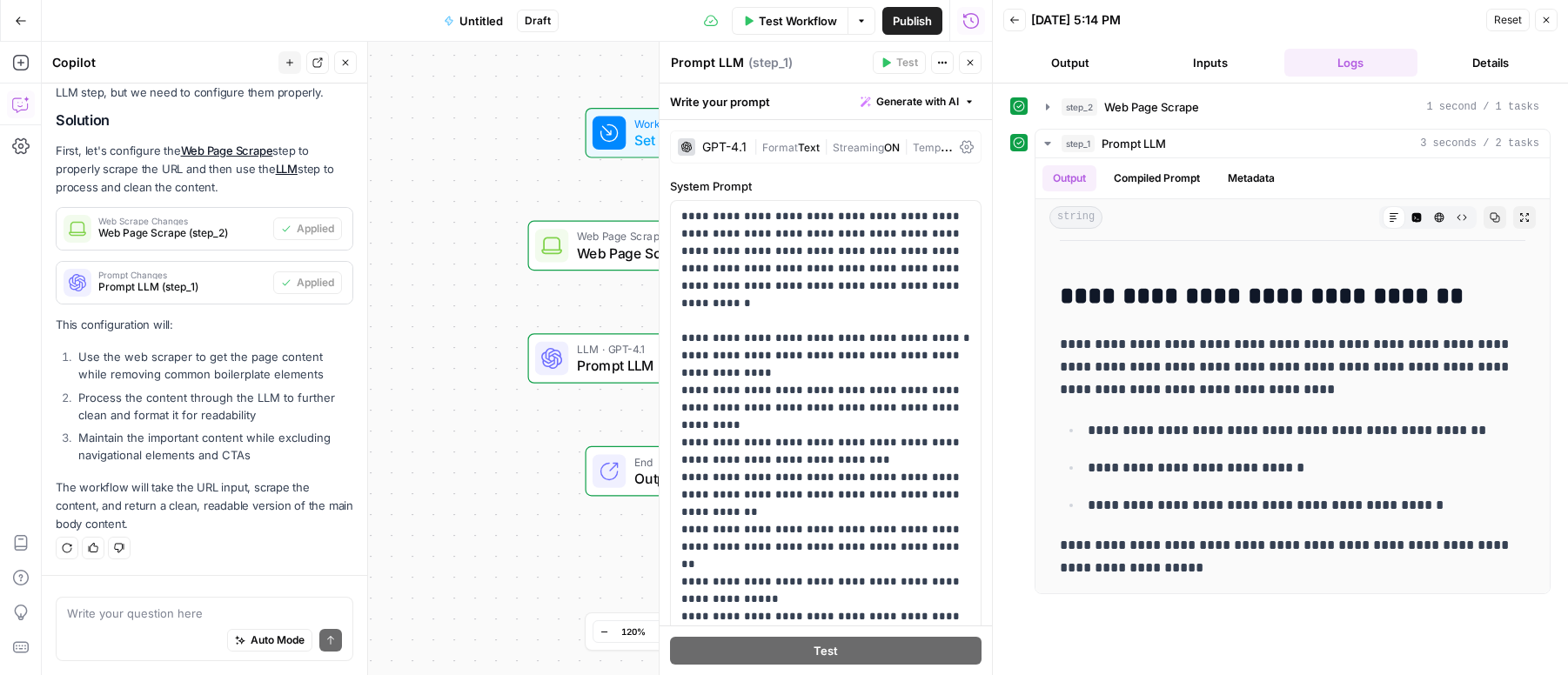
click at [1301, 16] on icon "button" at bounding box center [1546, 19] width 11 height 11
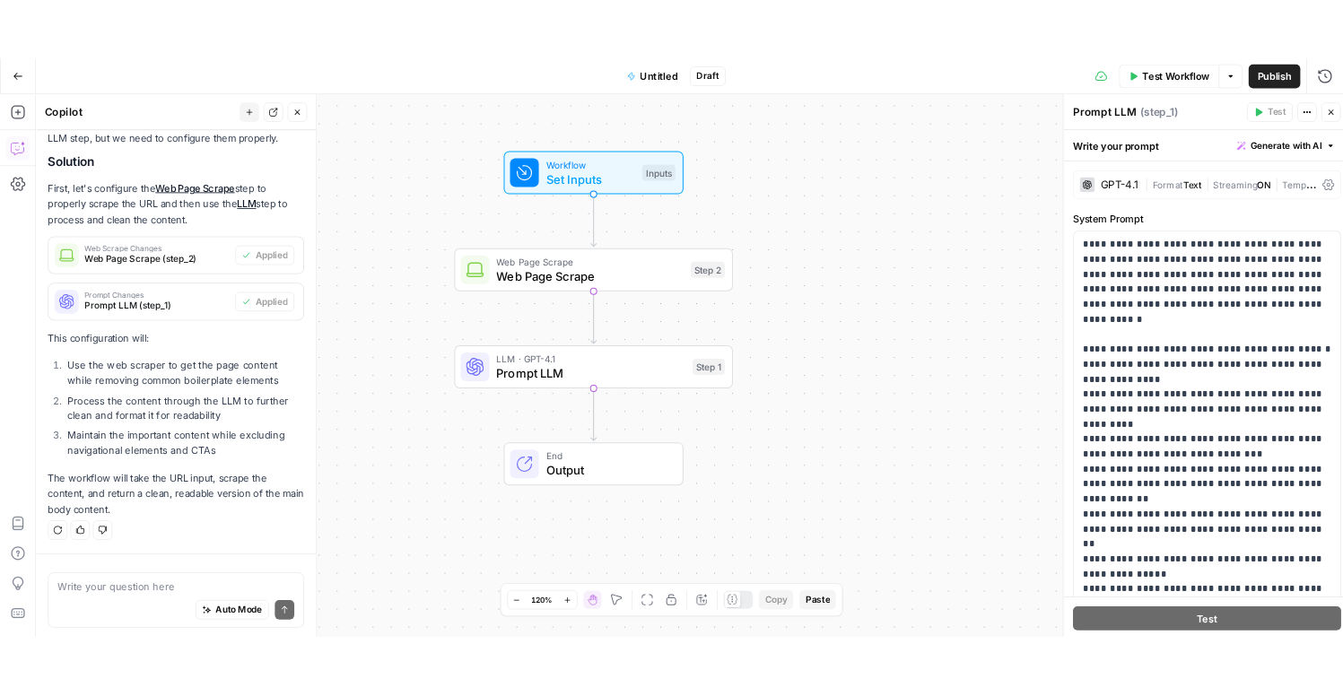
scroll to position [340, 0]
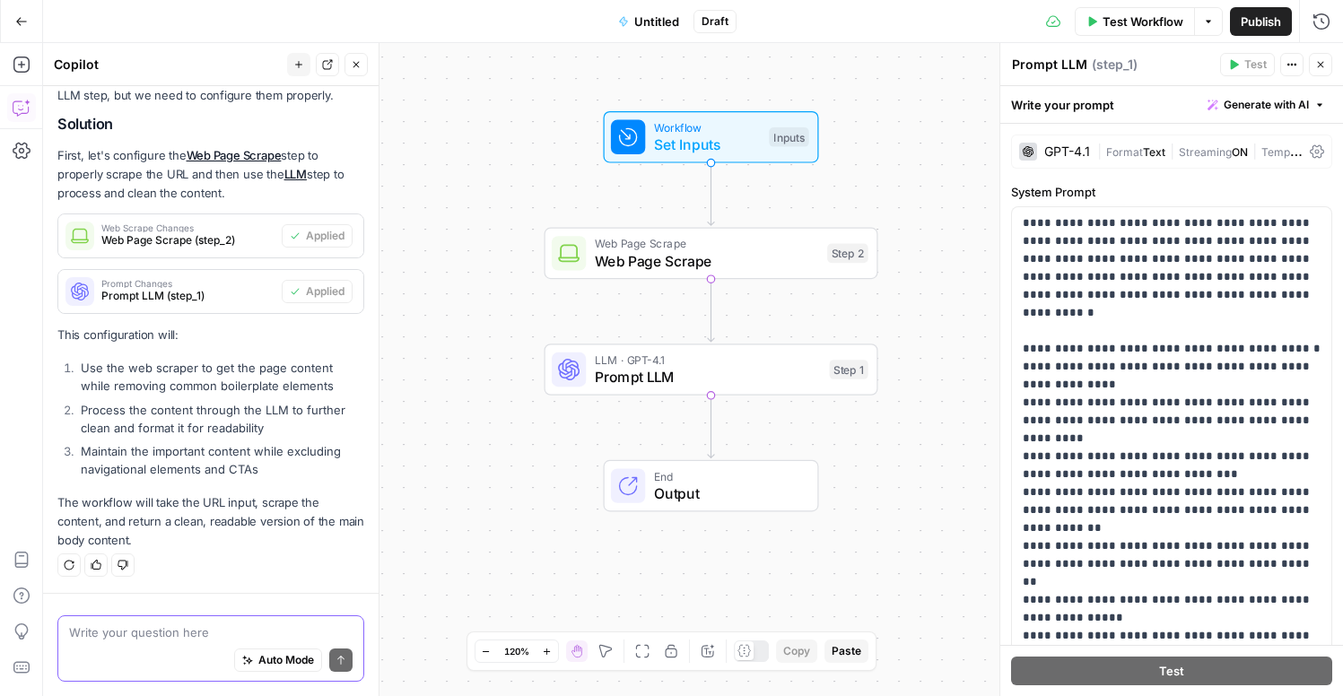
click at [155, 639] on textarea at bounding box center [211, 633] width 284 height 18
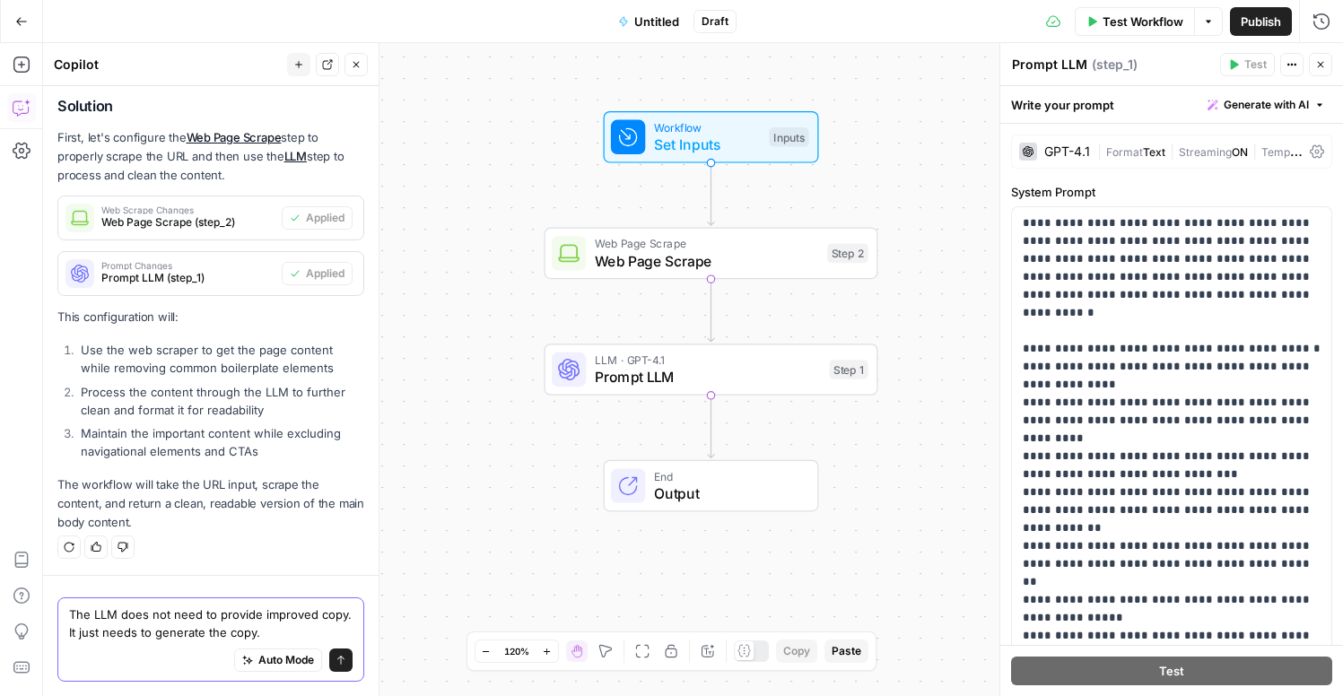
type textarea "The LLM does not need to provide improved copy. It just needs to generate the c…"
click at [342, 656] on icon "submit" at bounding box center [341, 660] width 11 height 11
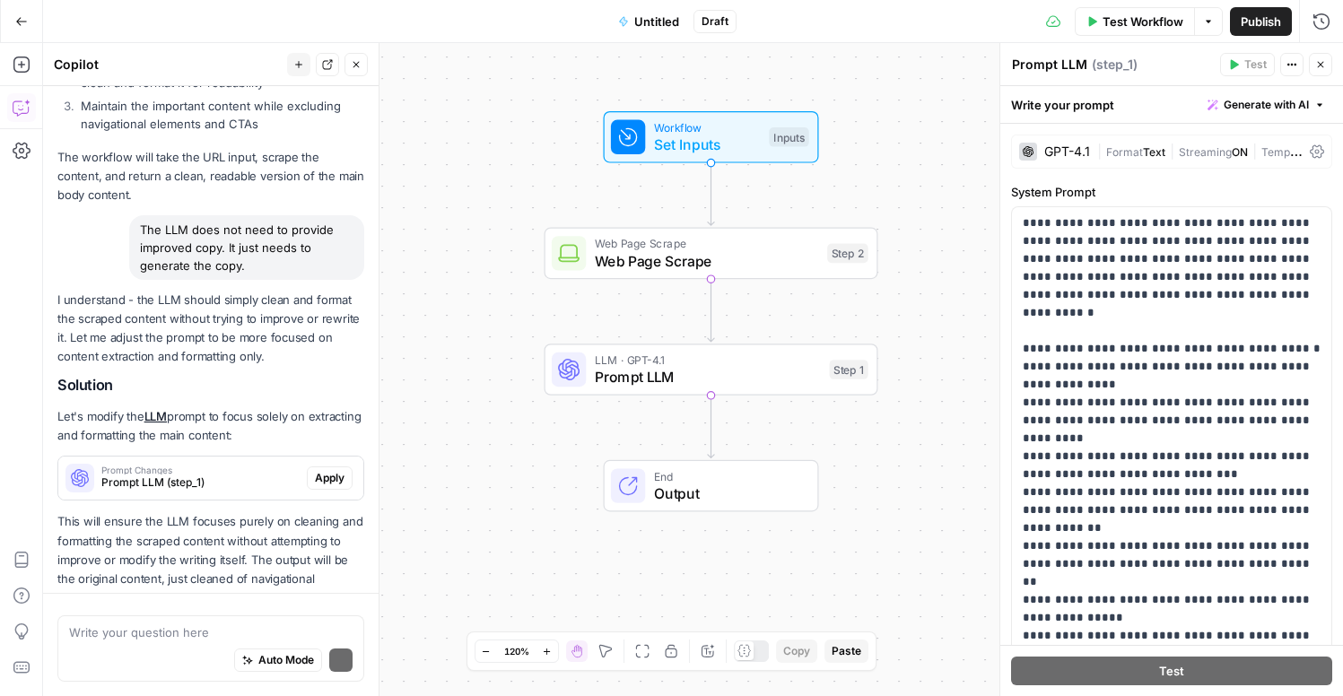
scroll to position [743, 0]
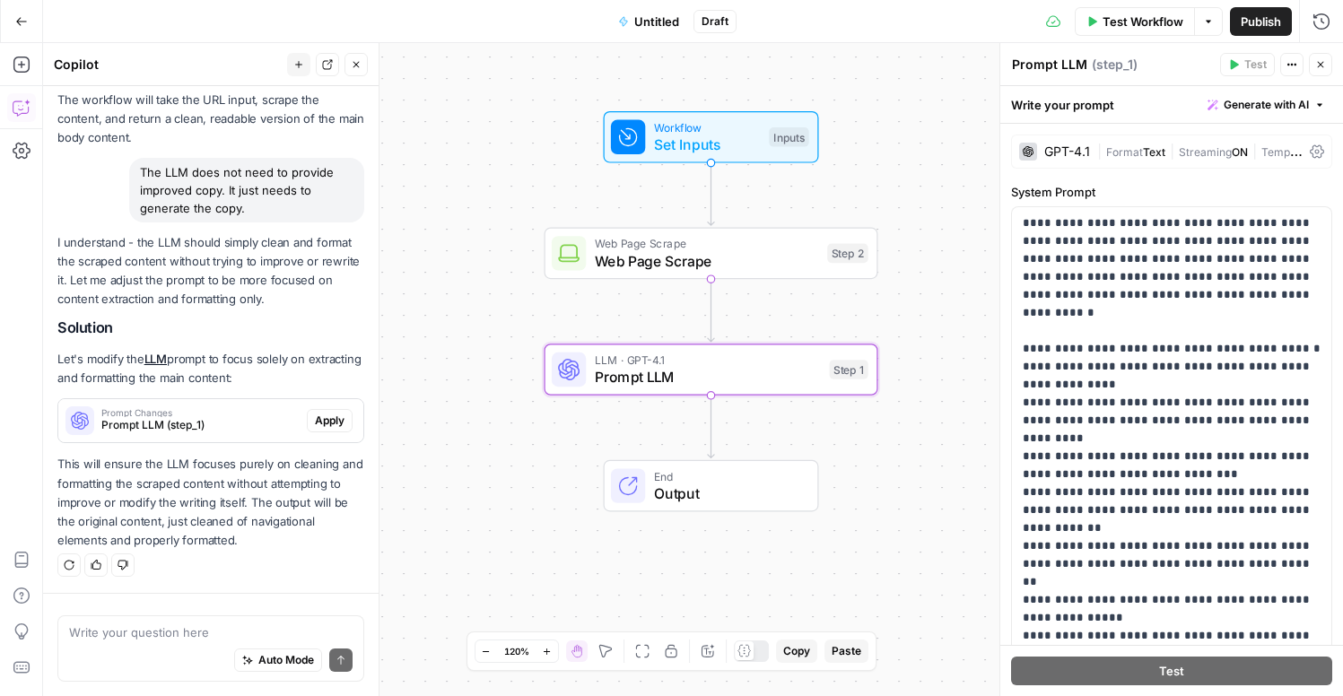
click at [336, 415] on span "Apply" at bounding box center [330, 421] width 30 height 16
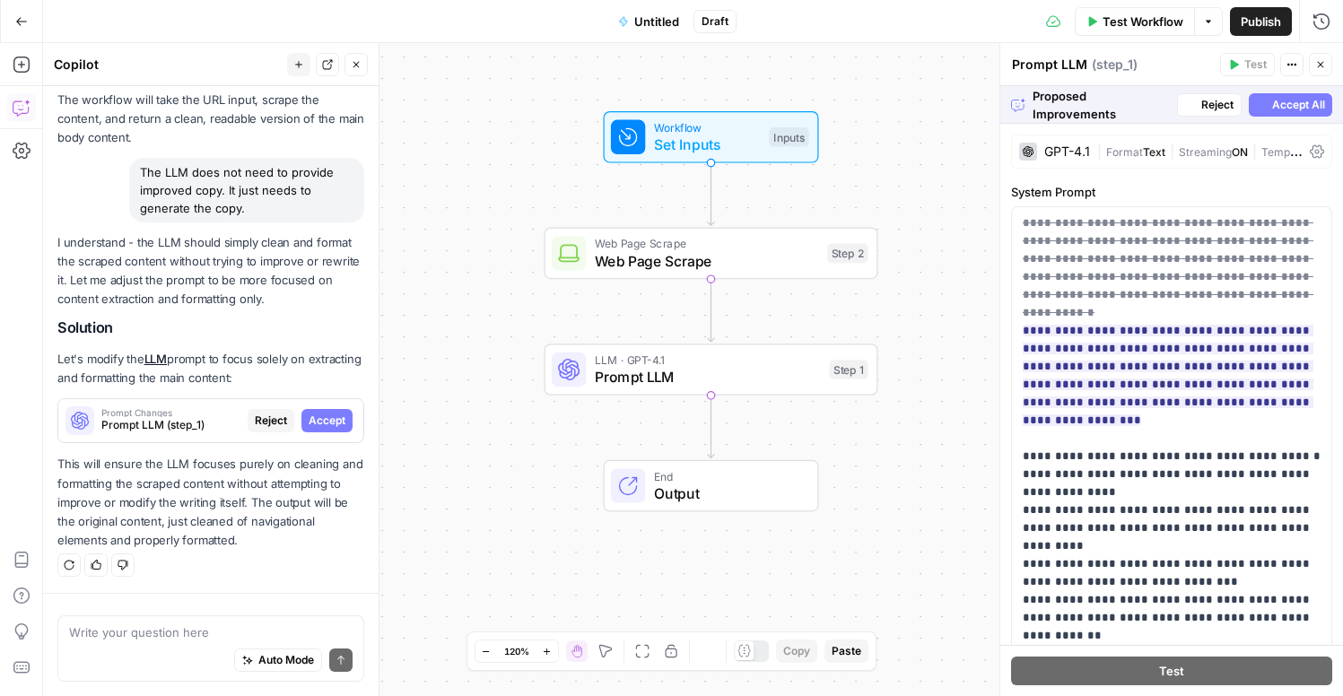
scroll to position [714, 0]
click at [1288, 102] on span "Accept All" at bounding box center [1298, 105] width 53 height 16
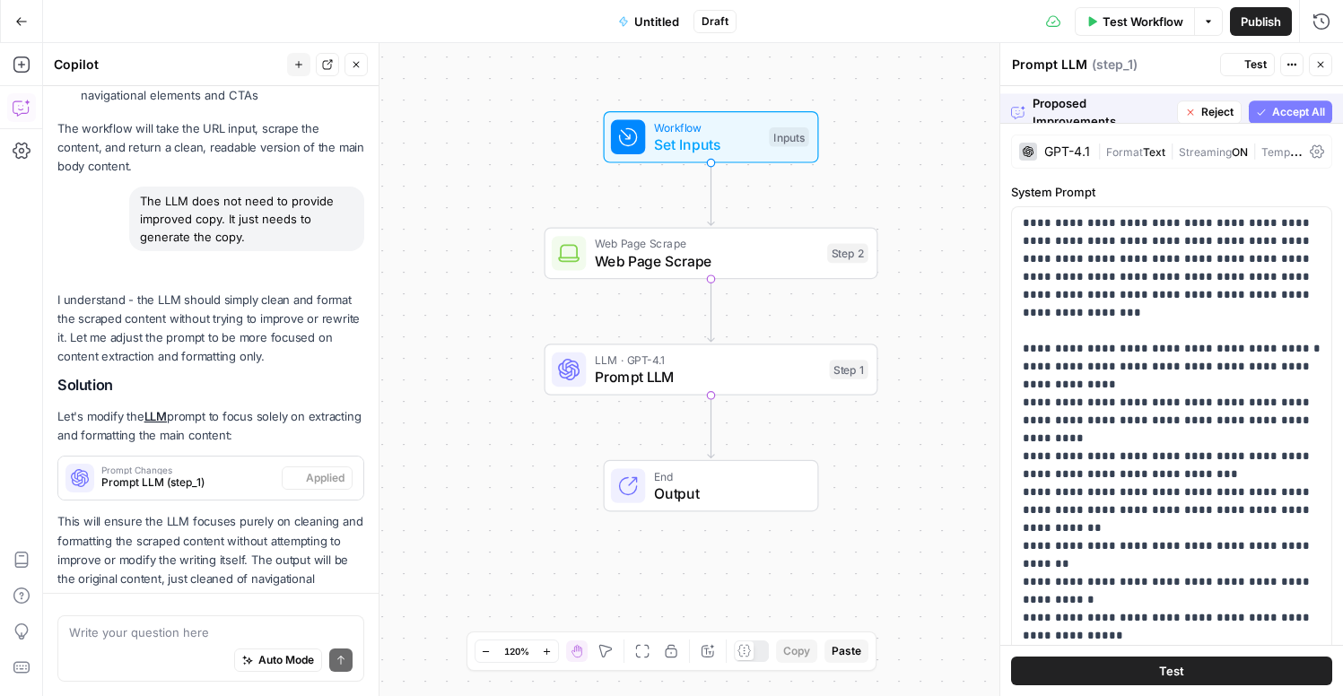
scroll to position [772, 0]
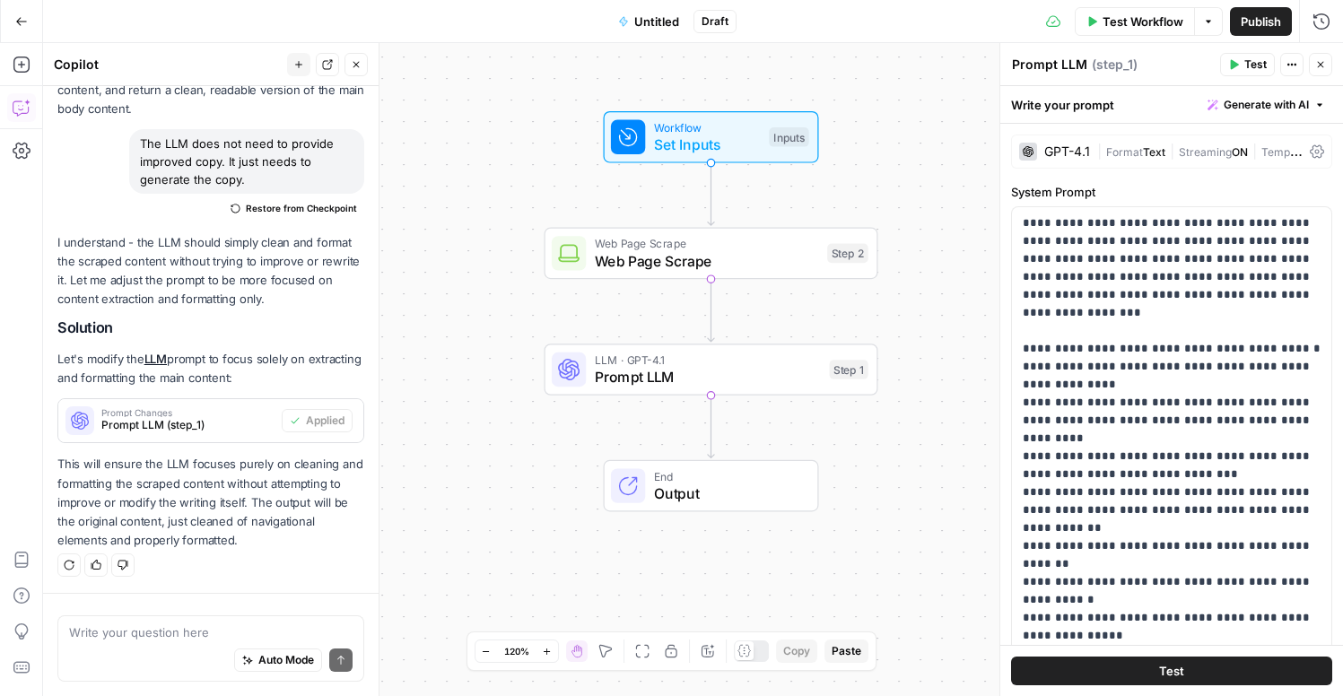
click at [1133, 13] on span "Test Workflow" at bounding box center [1143, 22] width 81 height 18
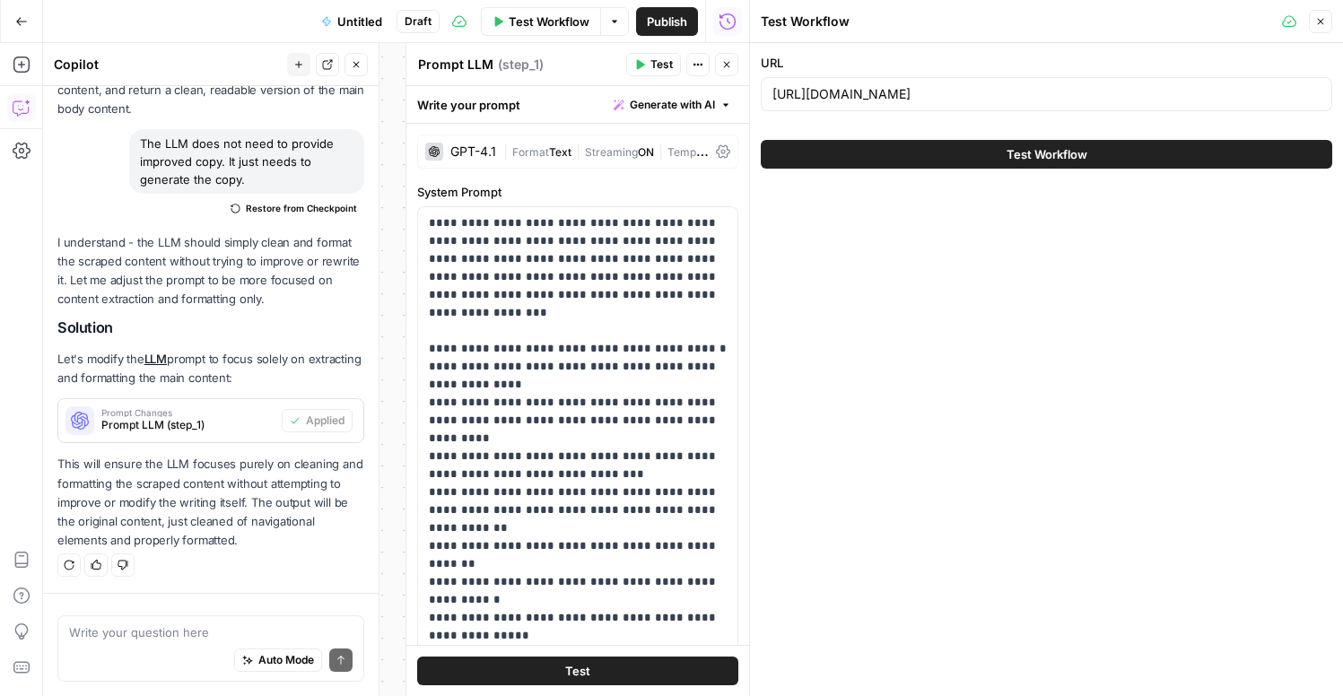
click at [1062, 153] on span "Test Workflow" at bounding box center [1047, 154] width 81 height 18
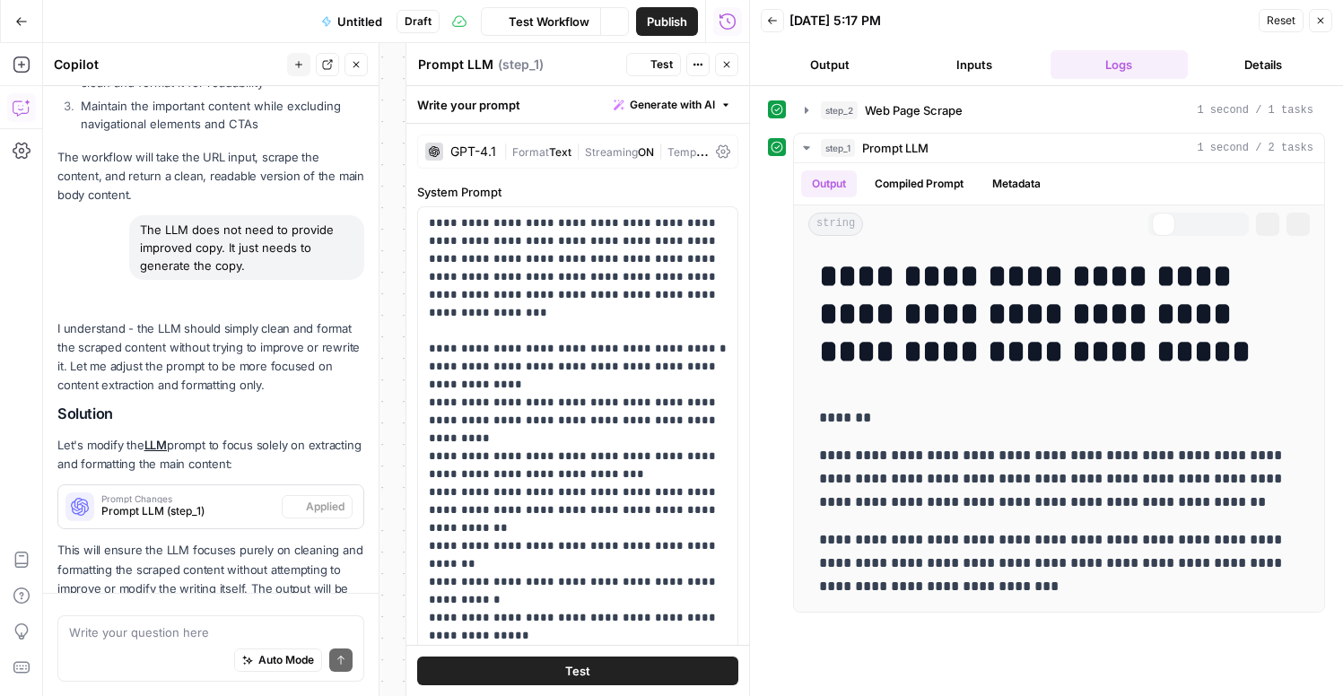
scroll to position [772, 0]
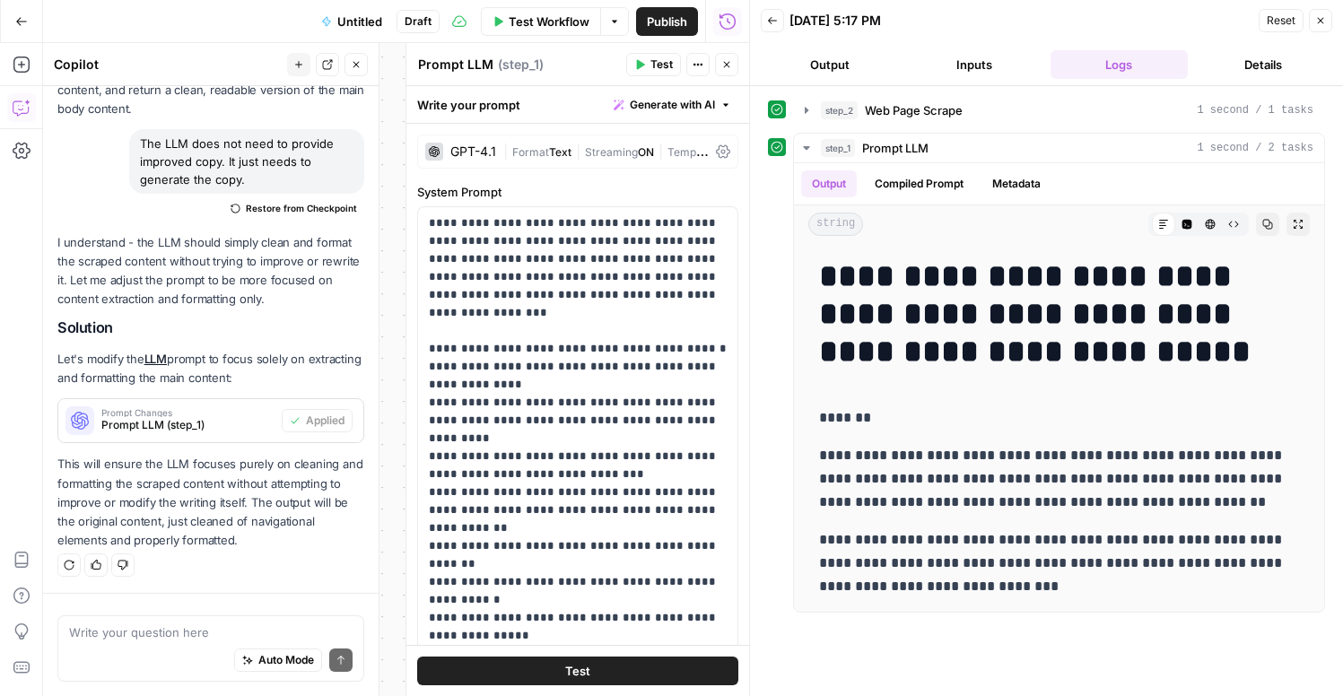
click at [354, 19] on span "Untitled" at bounding box center [359, 22] width 45 height 18
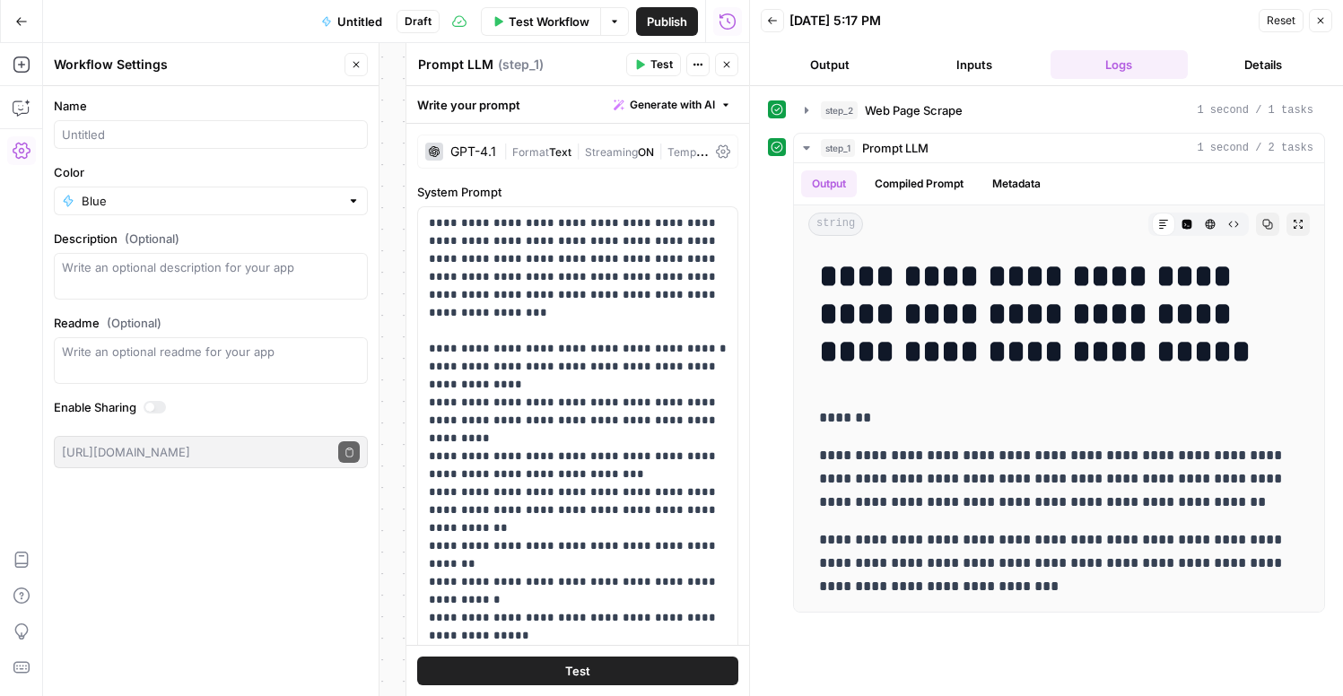
click at [317, 19] on button "Untitled" at bounding box center [351, 21] width 83 height 29
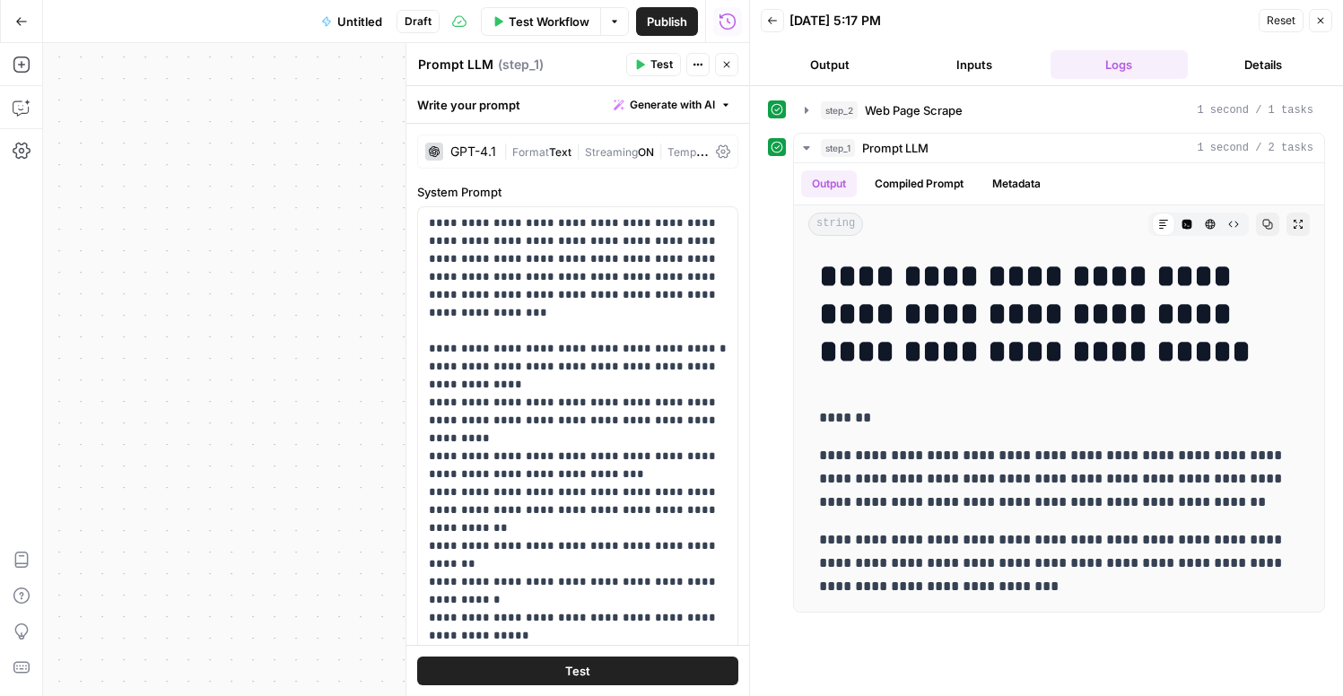
click at [346, 22] on span "Untitled" at bounding box center [359, 22] width 45 height 18
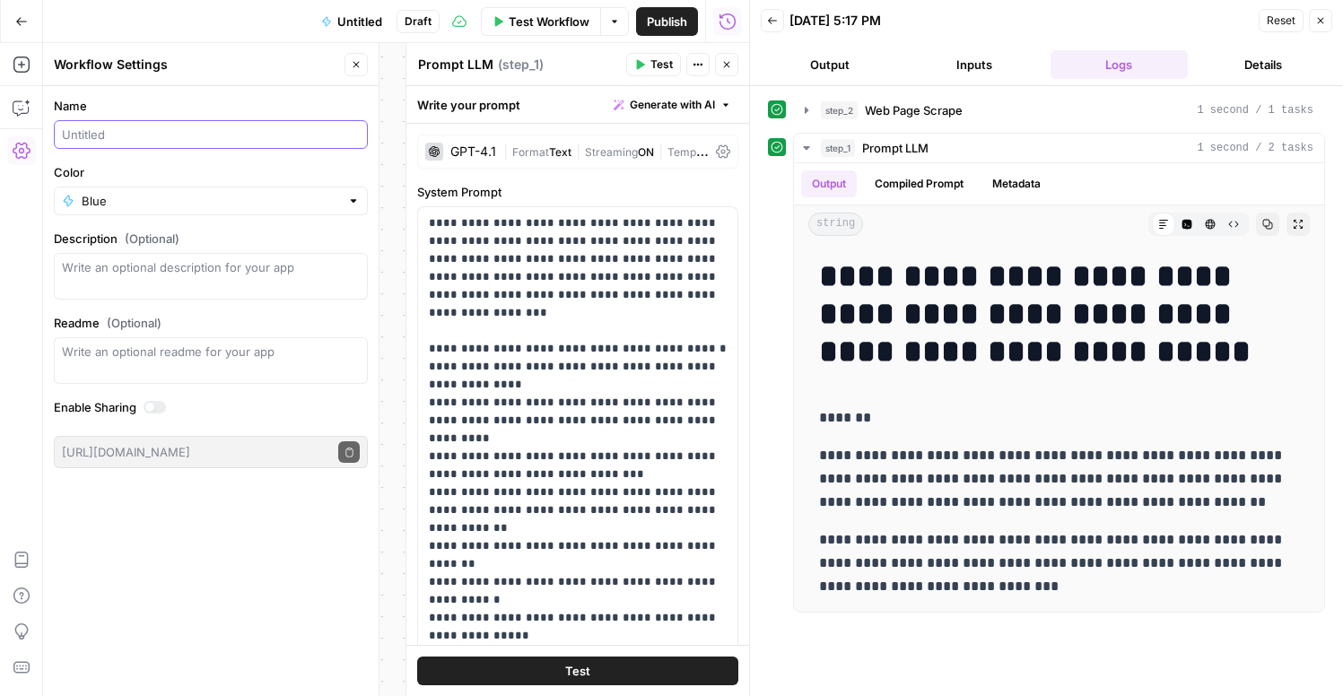
click at [184, 135] on input "Name" at bounding box center [211, 135] width 298 height 18
type input "Resource Page Copy Scrape"
click at [992, 380] on div "**********" at bounding box center [1059, 553] width 502 height 607
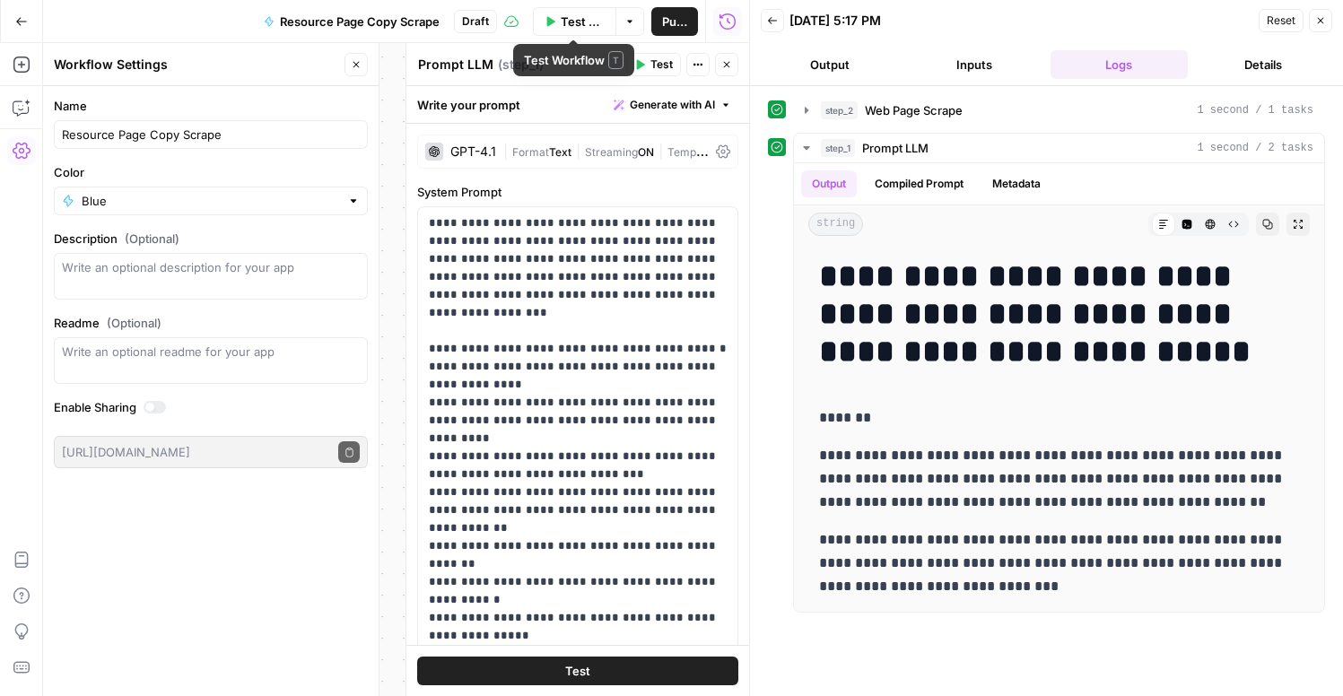
click at [672, 26] on span "Publish" at bounding box center [674, 22] width 25 height 18
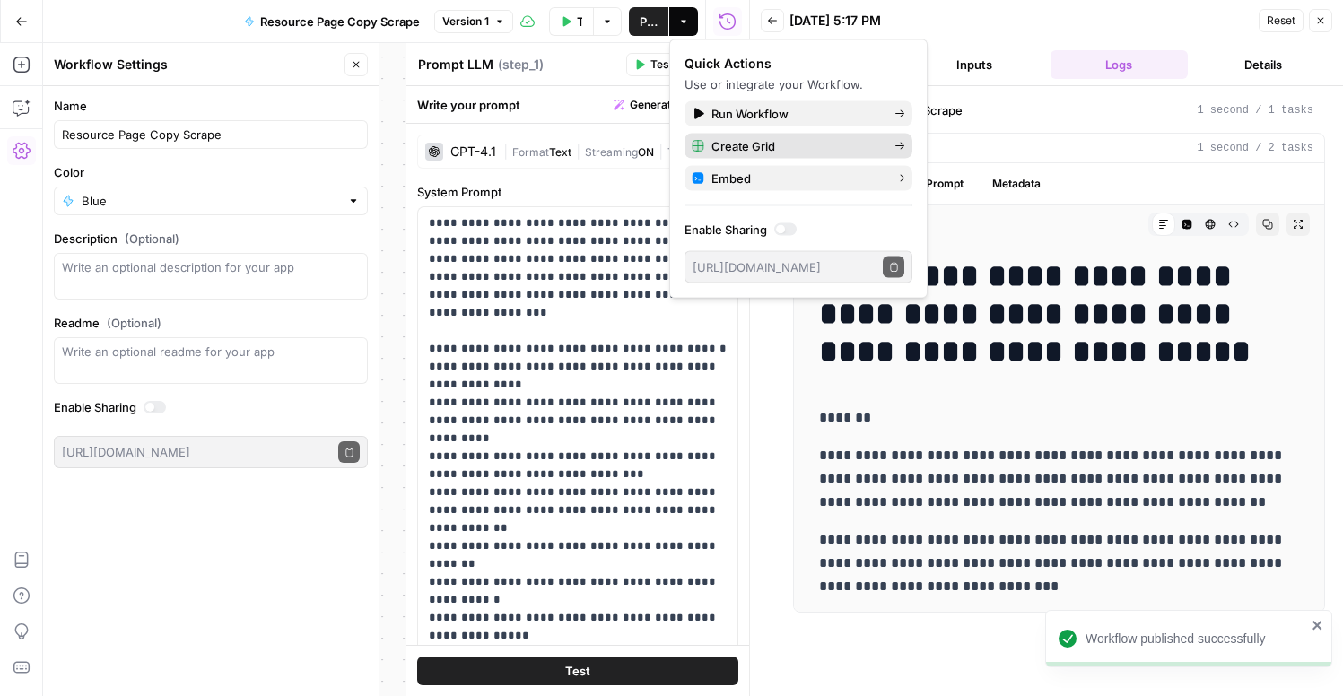
click at [804, 147] on span "Create Grid" at bounding box center [795, 146] width 169 height 18
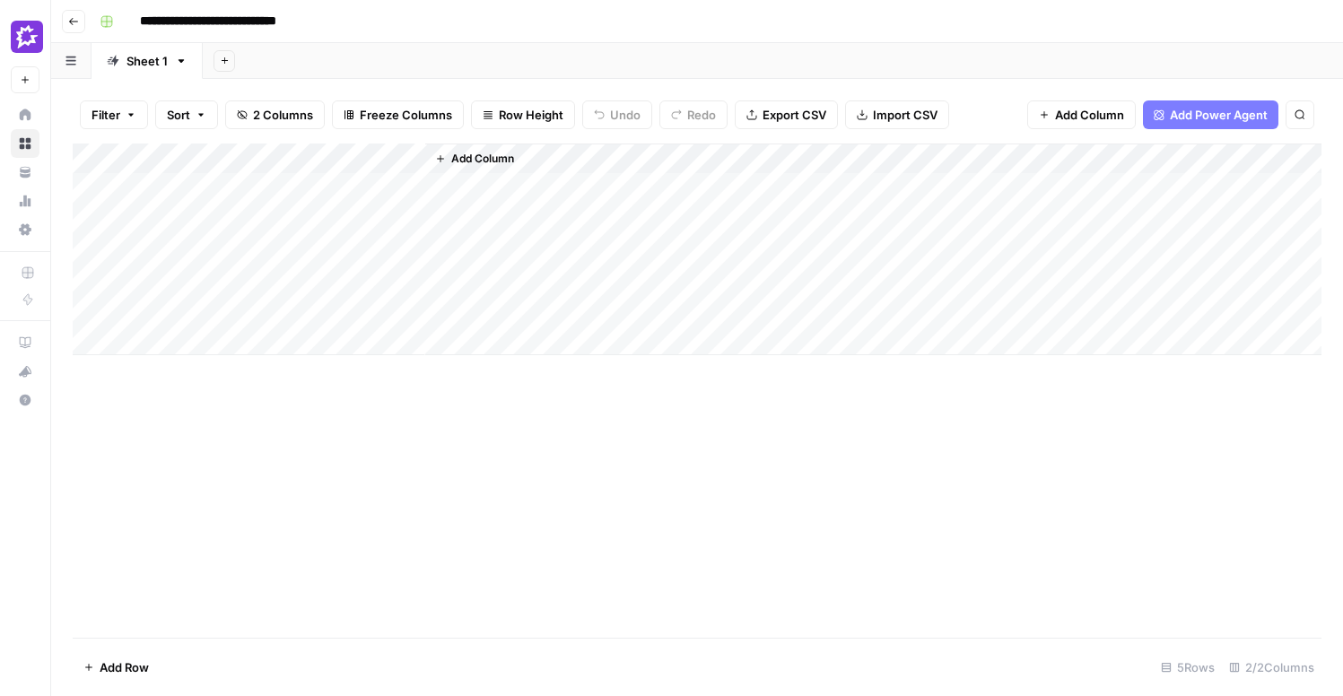
click at [188, 194] on div "Add Column" at bounding box center [697, 250] width 1249 height 212
type textarea "**********"
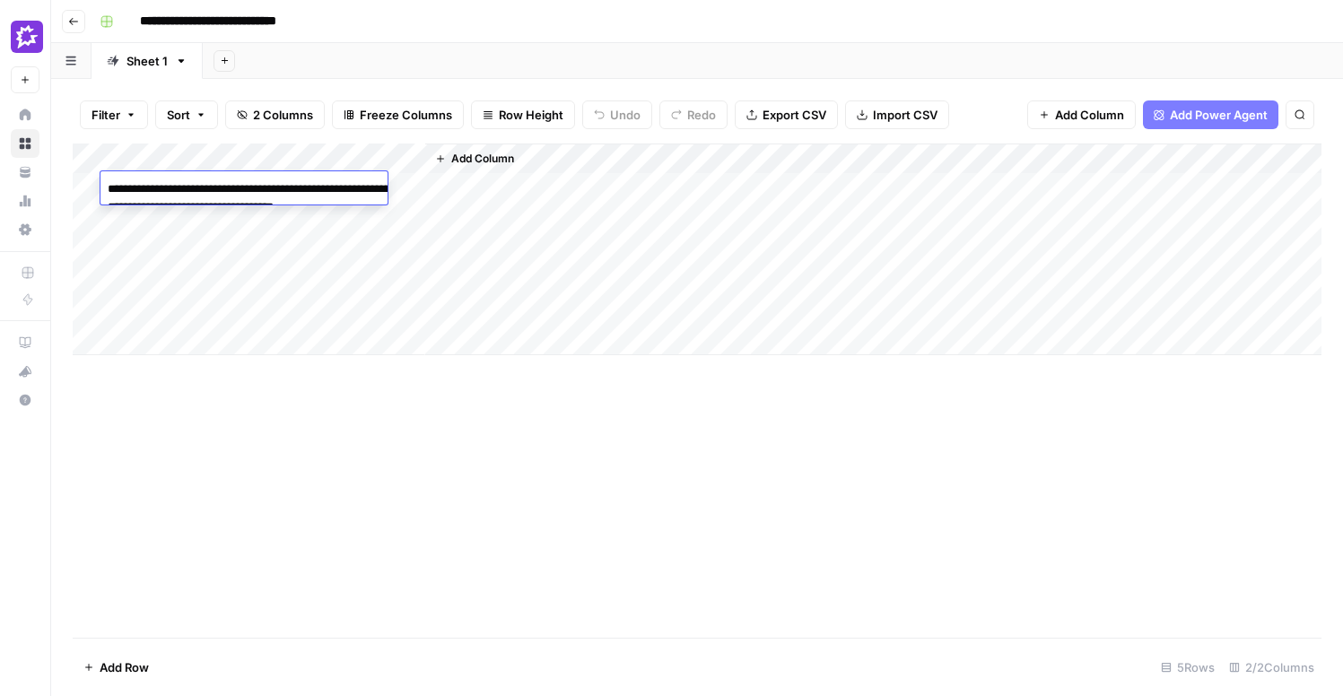
click at [365, 400] on div "Add Column" at bounding box center [697, 391] width 1249 height 494
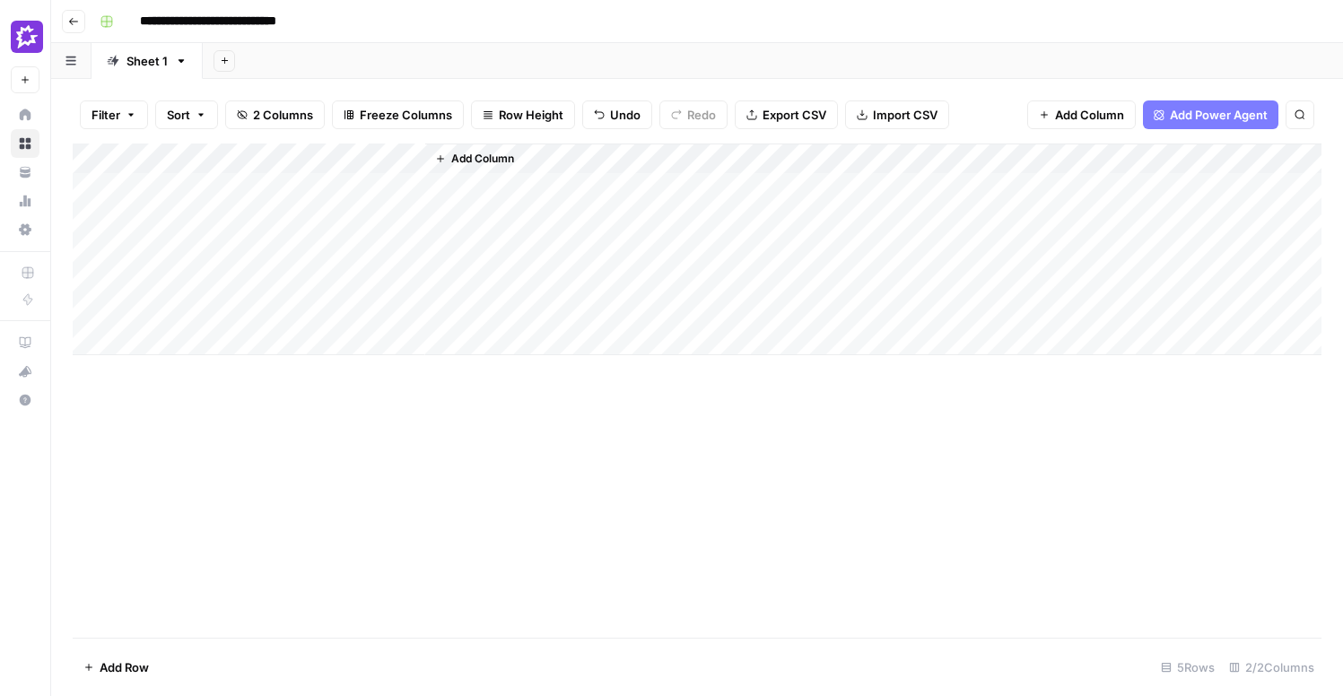
click at [344, 183] on div "Add Column" at bounding box center [697, 250] width 1249 height 212
click at [567, 185] on div "Add Column" at bounding box center [697, 250] width 1249 height 212
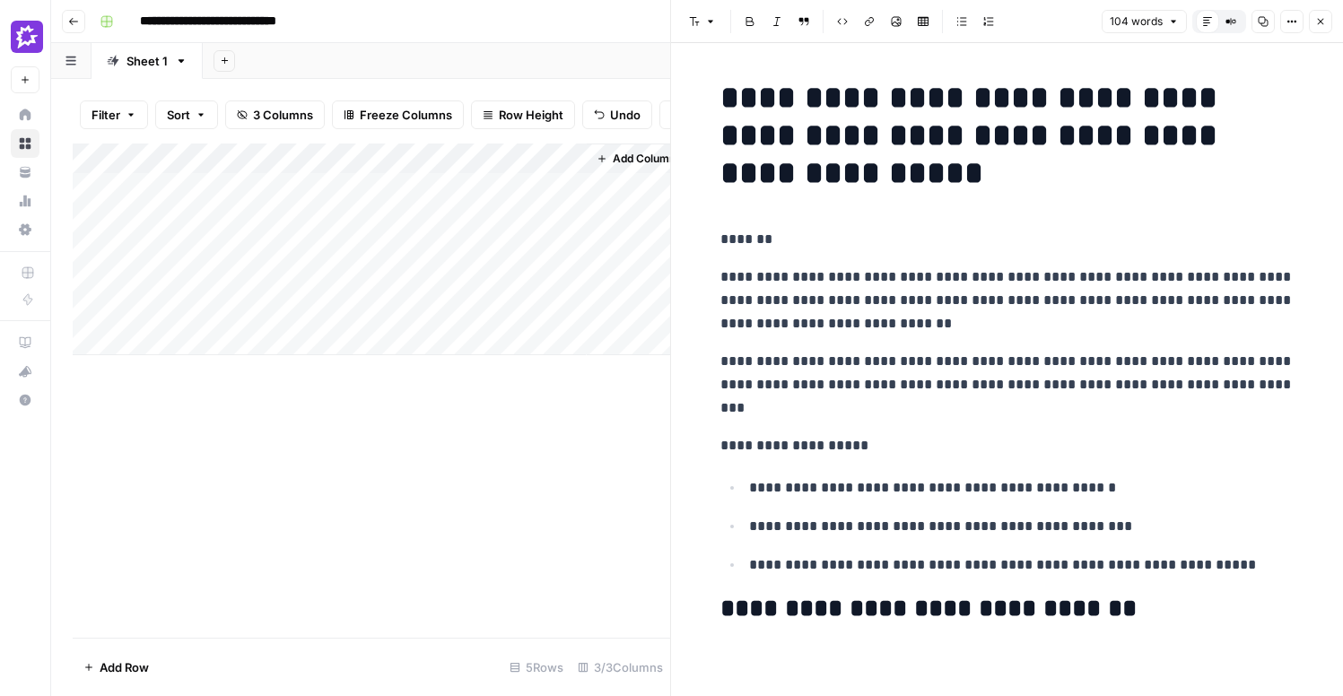
click at [488, 412] on div "Add Column" at bounding box center [372, 391] width 598 height 494
click at [599, 523] on div "Add Column" at bounding box center [372, 391] width 598 height 494
click at [388, 156] on div "Add Column" at bounding box center [372, 250] width 598 height 212
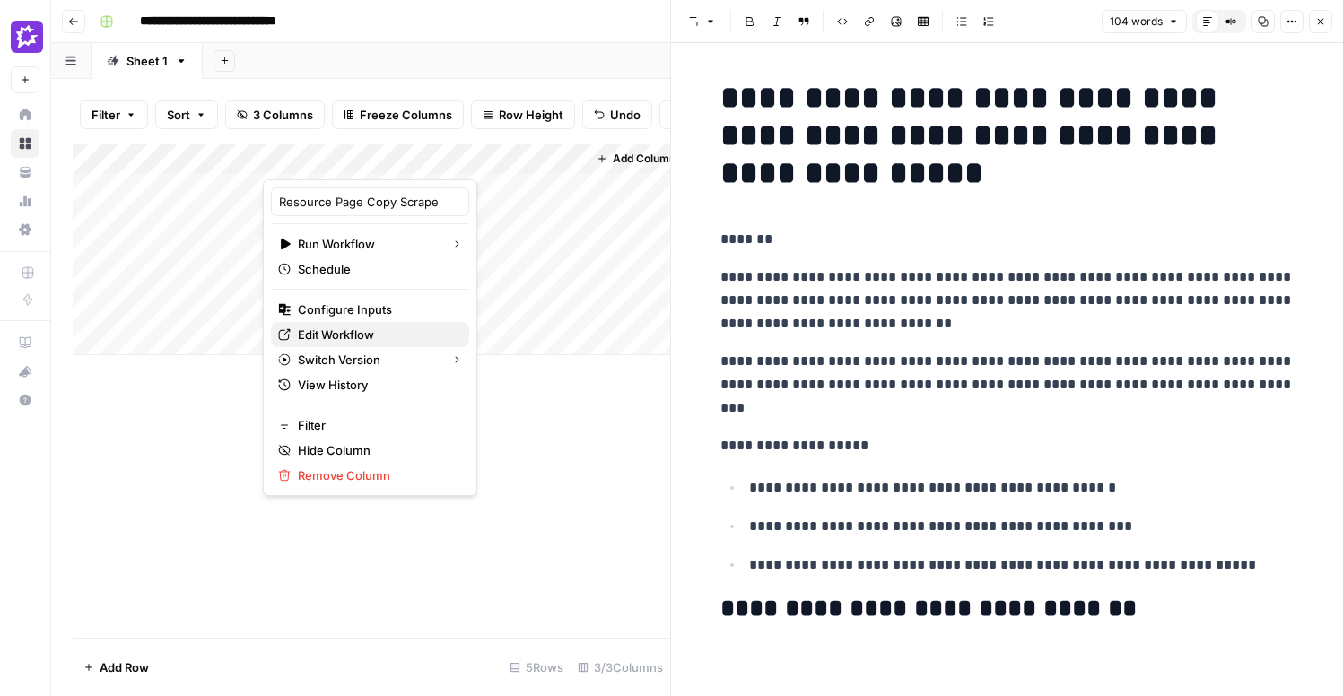
click at [317, 336] on span "Edit Workflow" at bounding box center [376, 335] width 157 height 18
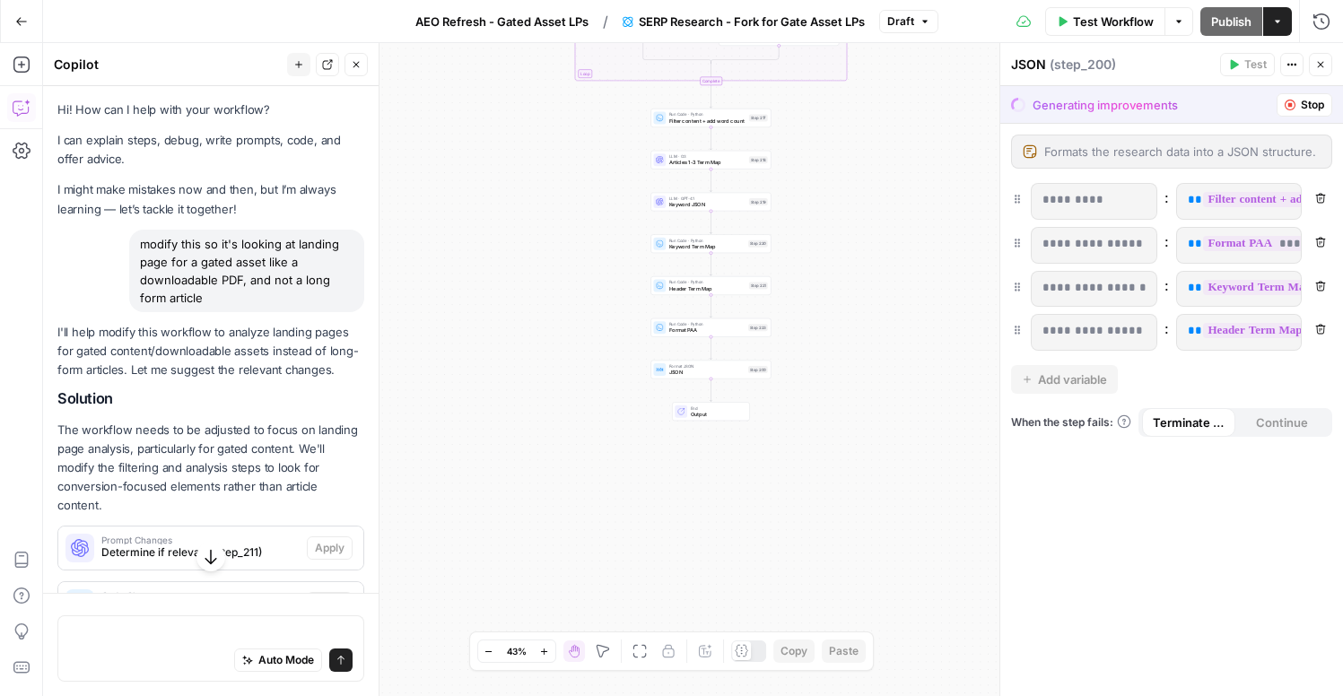
scroll to position [1200, 0]
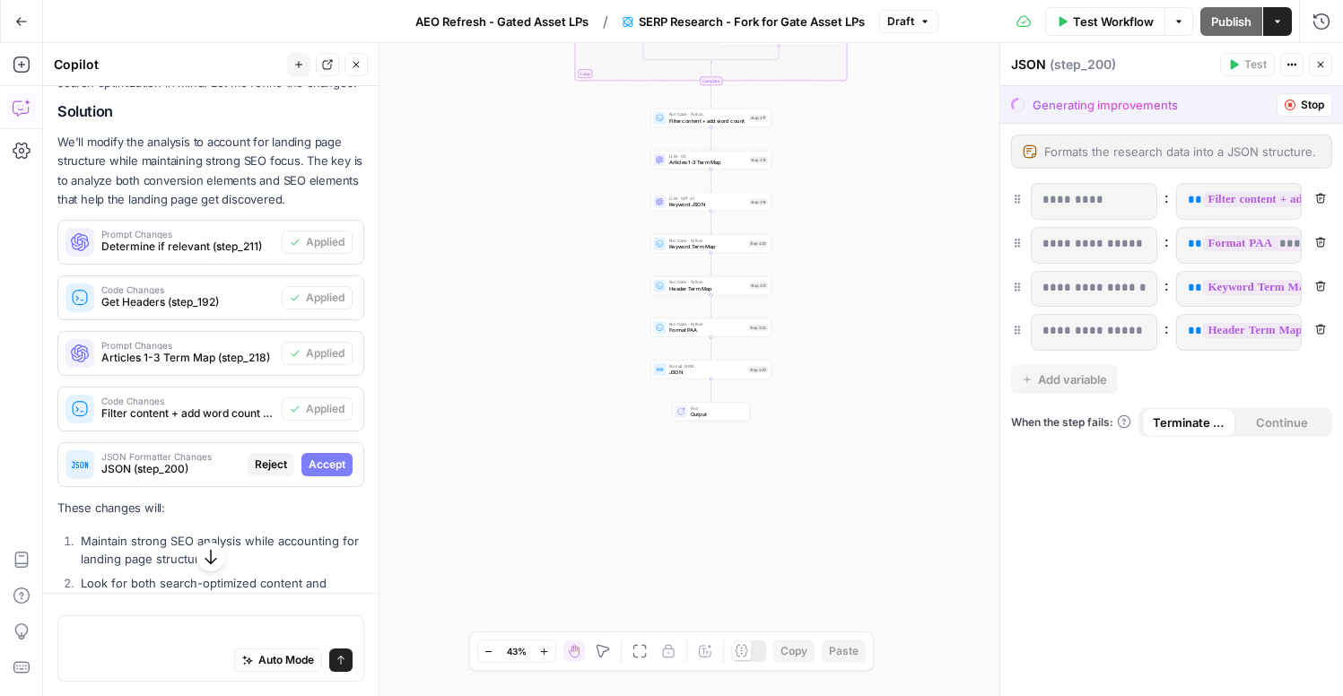
click at [169, 642] on div "Auto Mode Send" at bounding box center [211, 661] width 284 height 39
click at [320, 457] on span "Accept" at bounding box center [327, 465] width 37 height 16
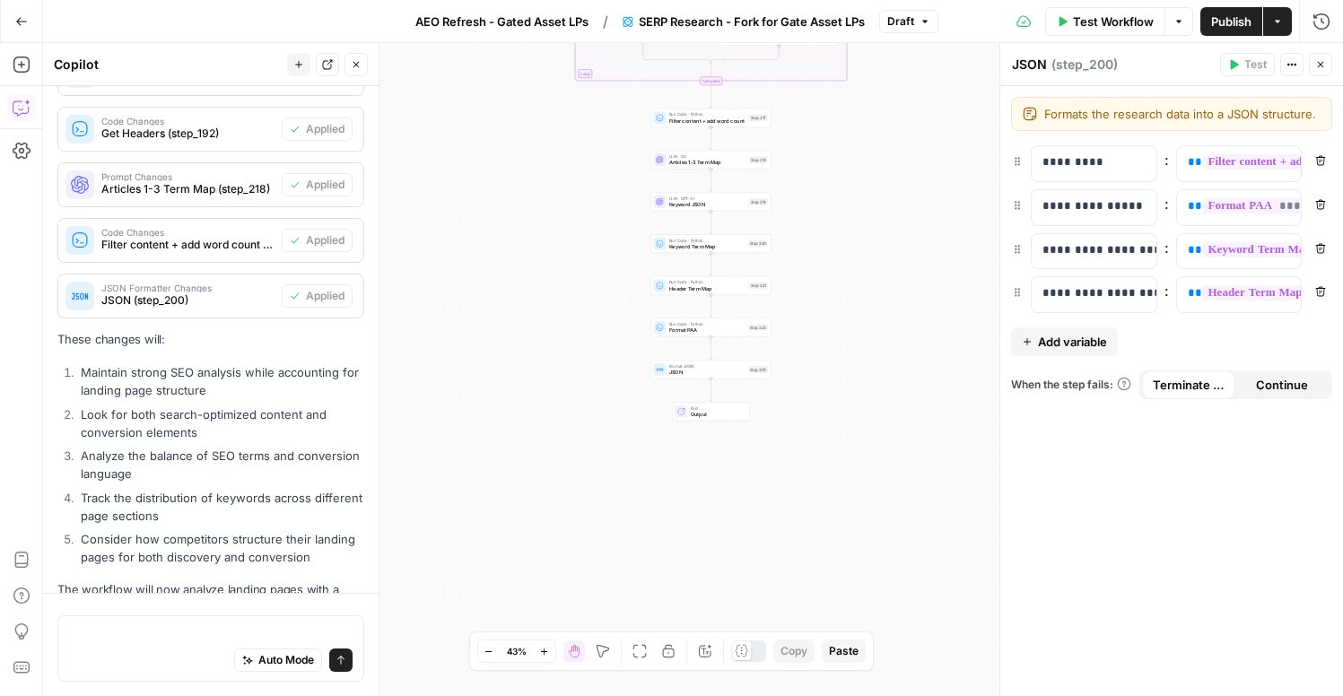
scroll to position [1609, 0]
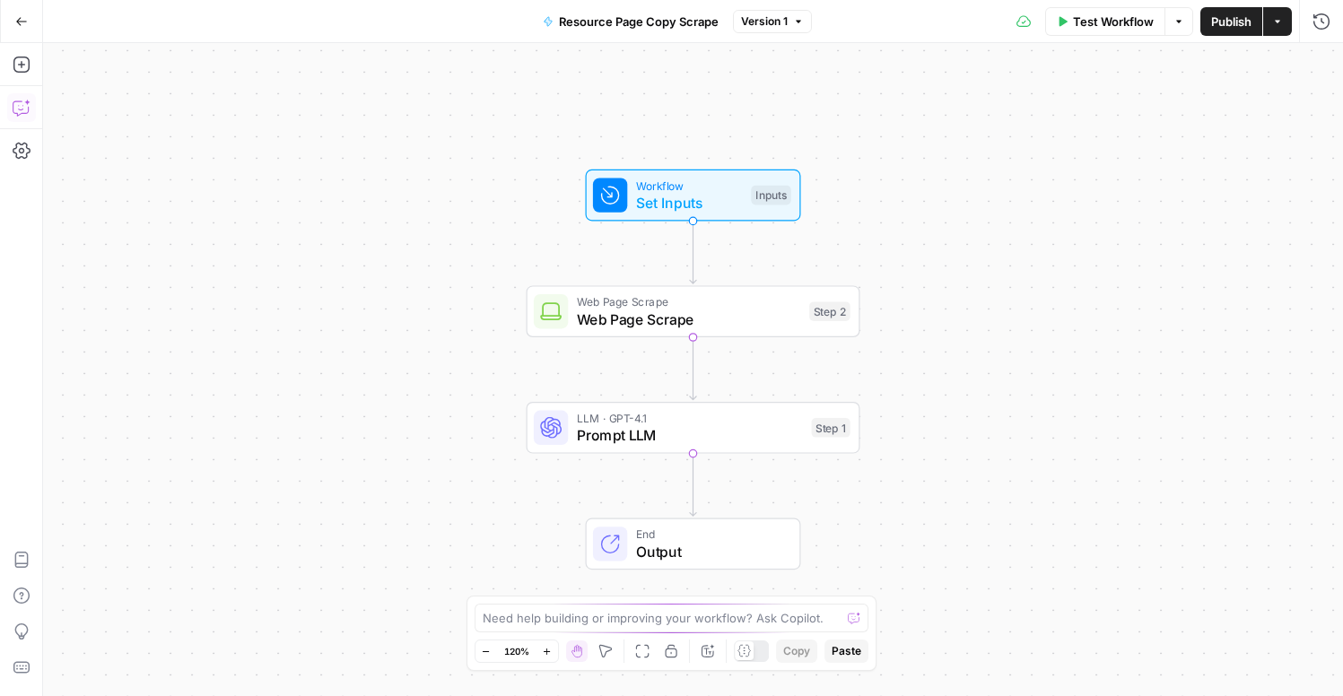
click at [13, 105] on icon "button" at bounding box center [22, 108] width 18 height 18
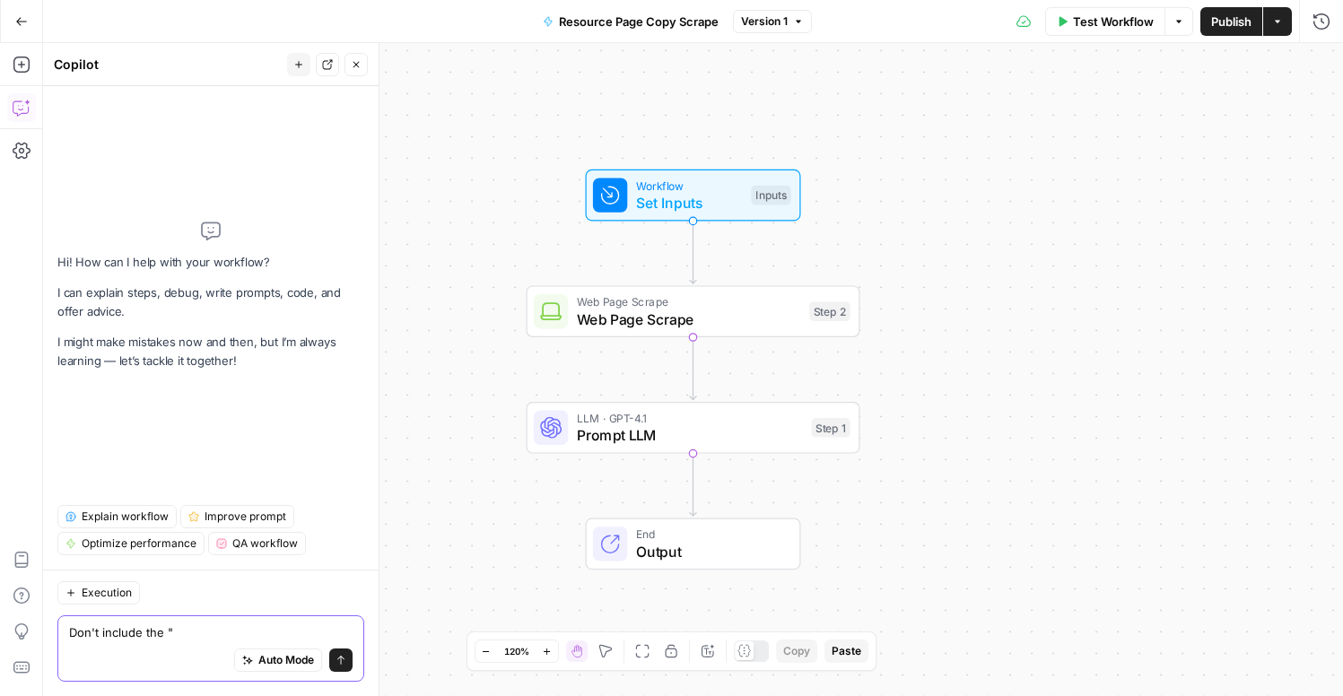
paste textarea "Master sales pipeline management"
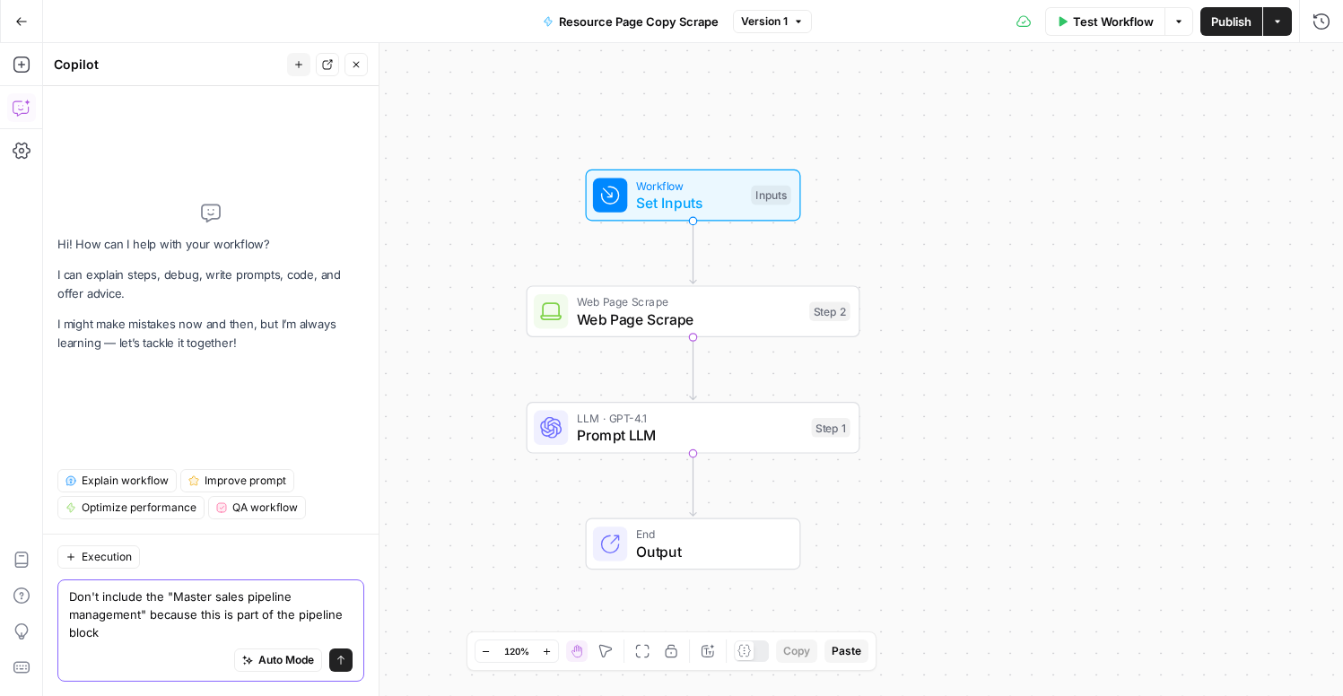
click at [311, 619] on textarea "Don't include the "Master sales pipeline management" because this is part of th…" at bounding box center [211, 615] width 284 height 54
type textarea "Don't include the "Master sales pipeline management" because this is part of th…"
click at [344, 657] on icon "submit" at bounding box center [341, 660] width 11 height 11
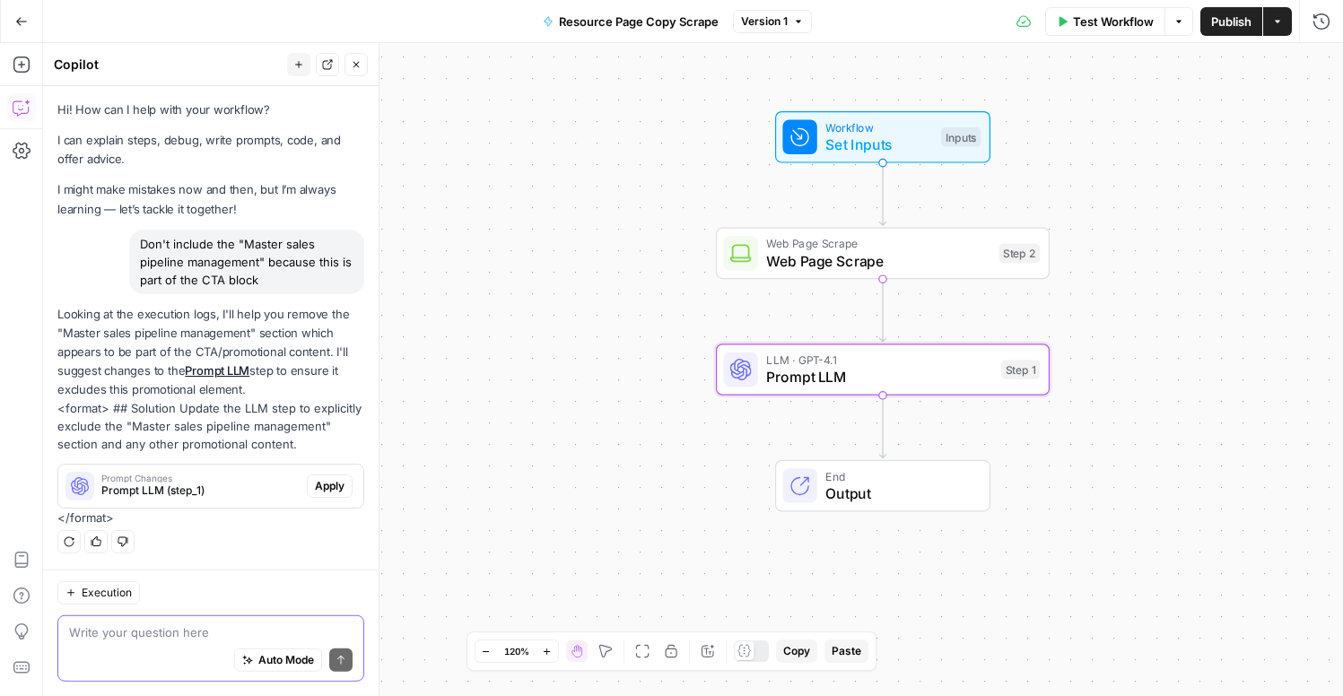
click at [337, 490] on span "Apply" at bounding box center [330, 486] width 30 height 16
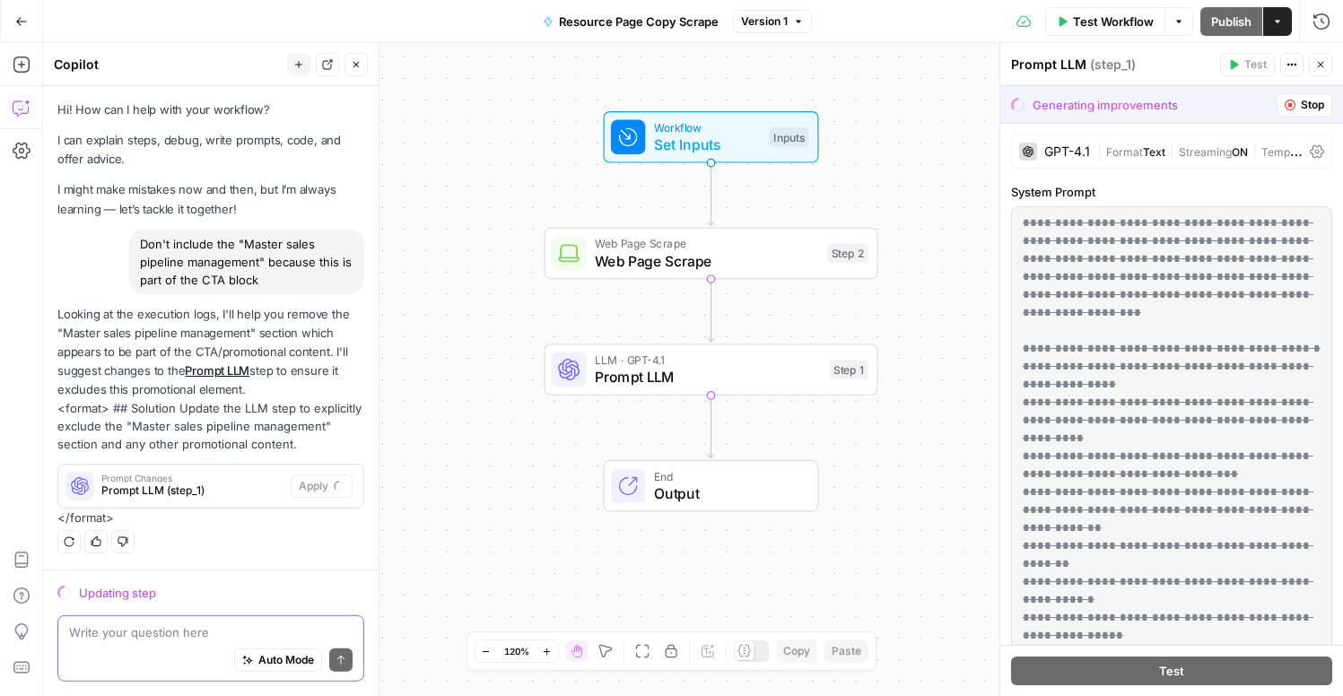
click at [1318, 106] on span "Stop" at bounding box center [1312, 105] width 23 height 16
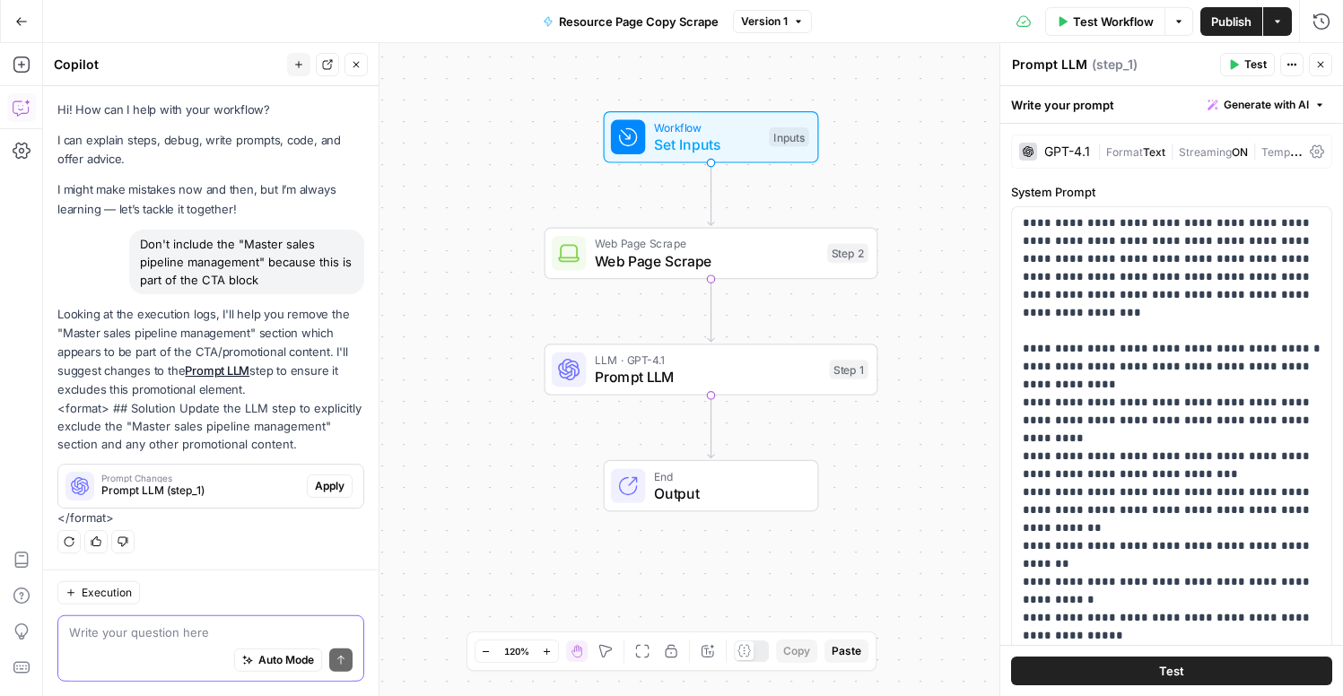
click at [189, 627] on textarea at bounding box center [211, 633] width 284 height 18
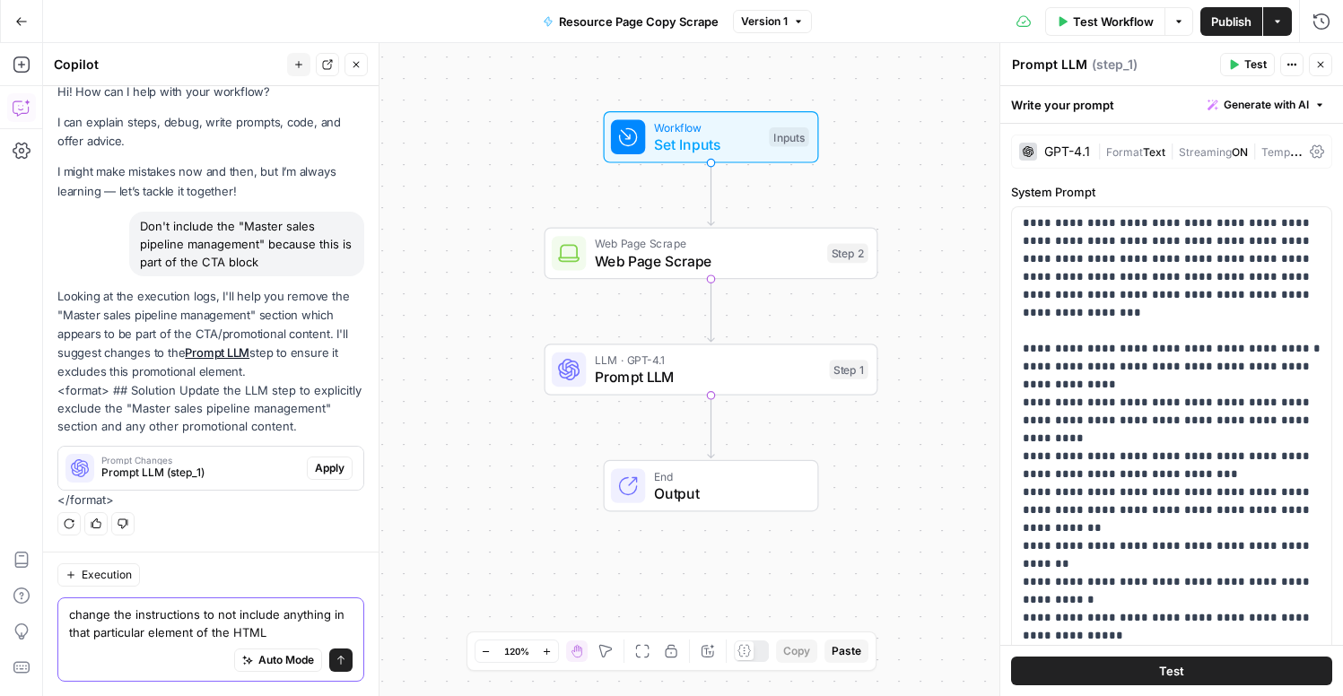
type textarea "change the instructions to not include anything in that particular element of t…"
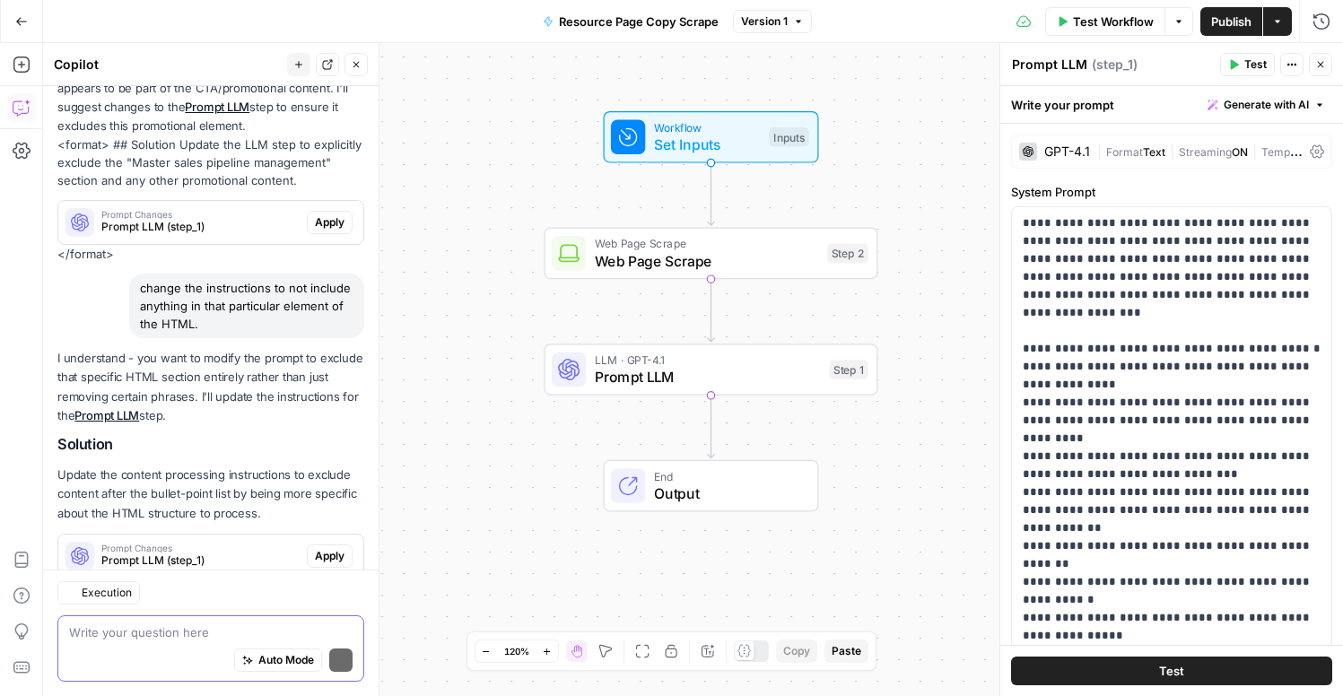
scroll to position [316, 0]
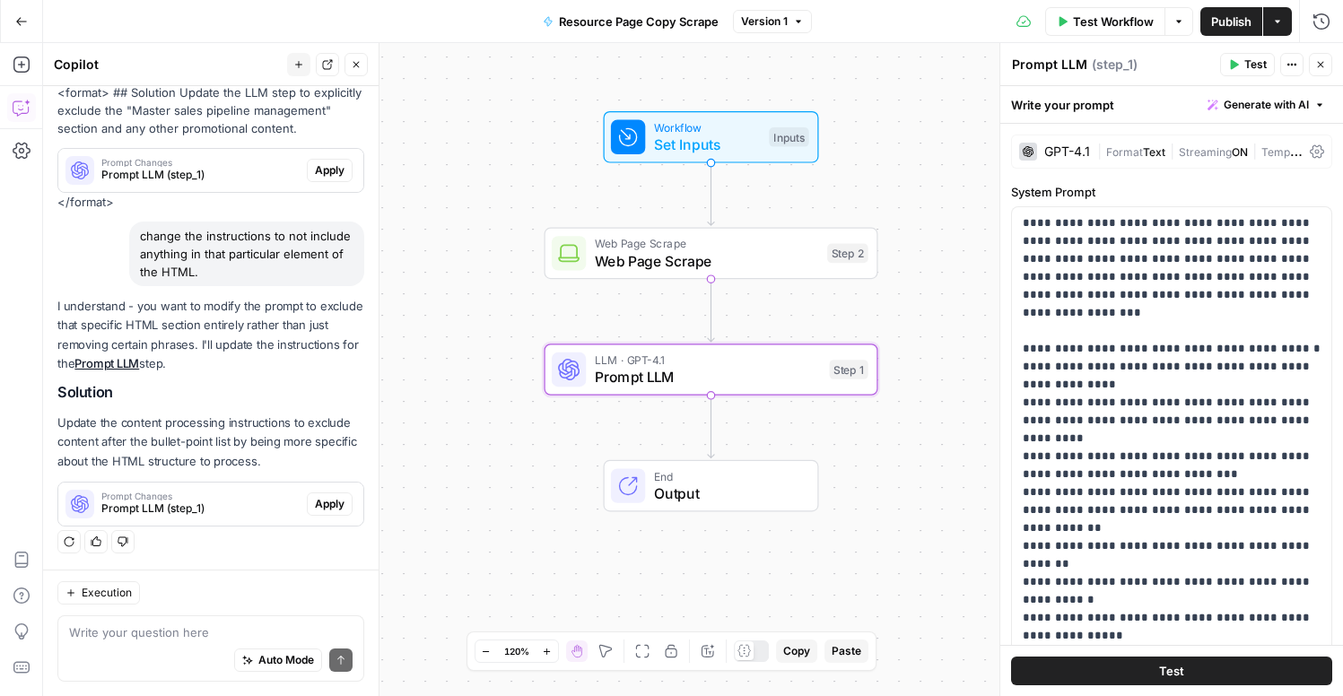
click at [340, 506] on span "Apply" at bounding box center [330, 504] width 30 height 16
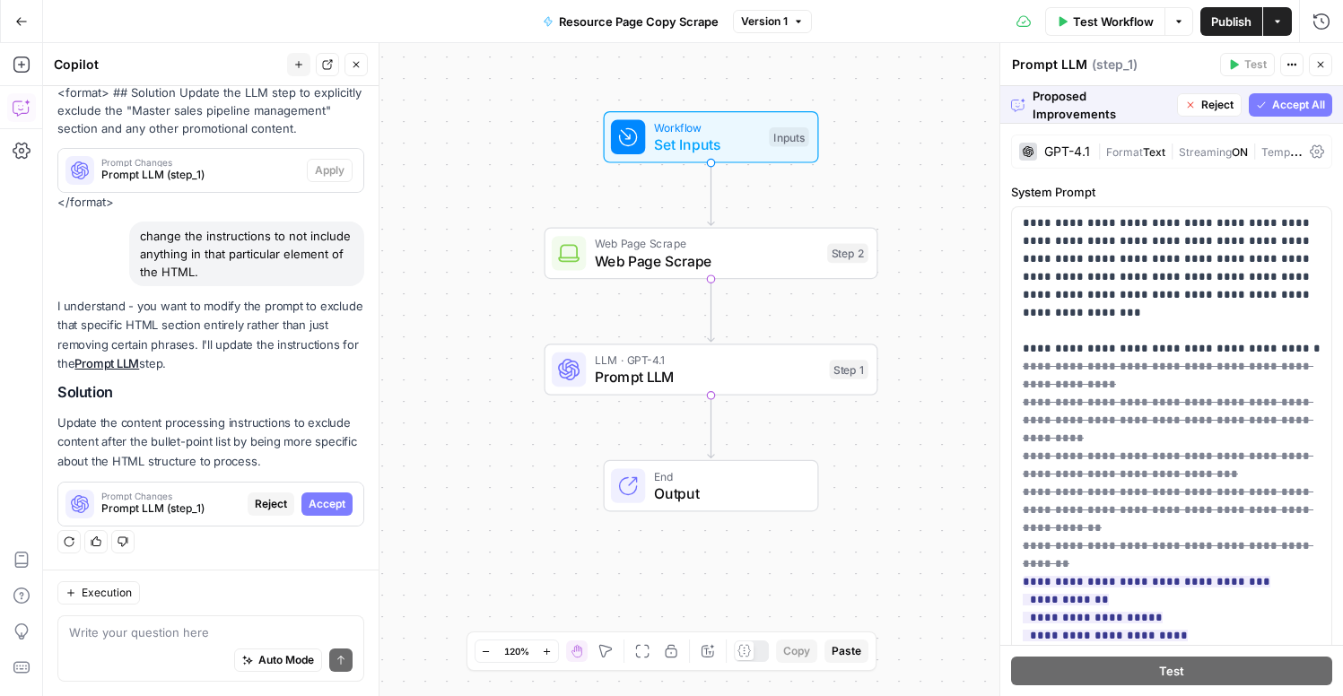
click at [1311, 109] on span "Accept All" at bounding box center [1298, 105] width 53 height 16
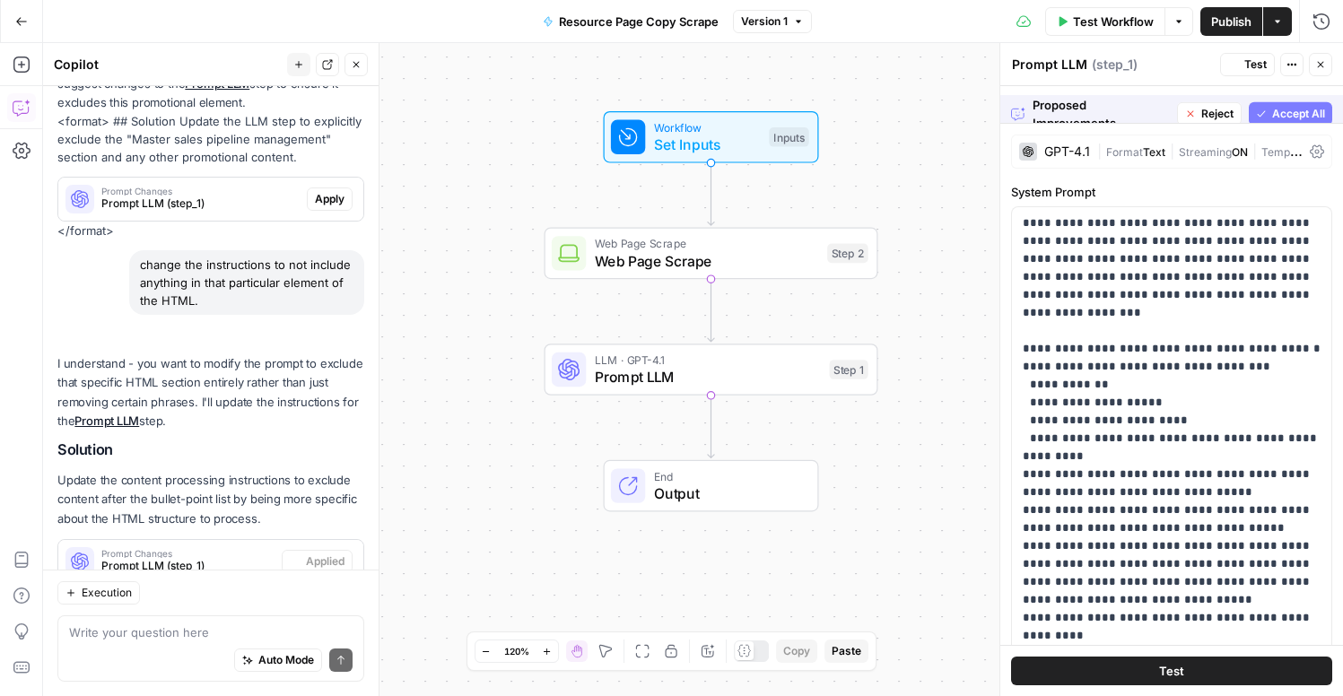
scroll to position [373, 0]
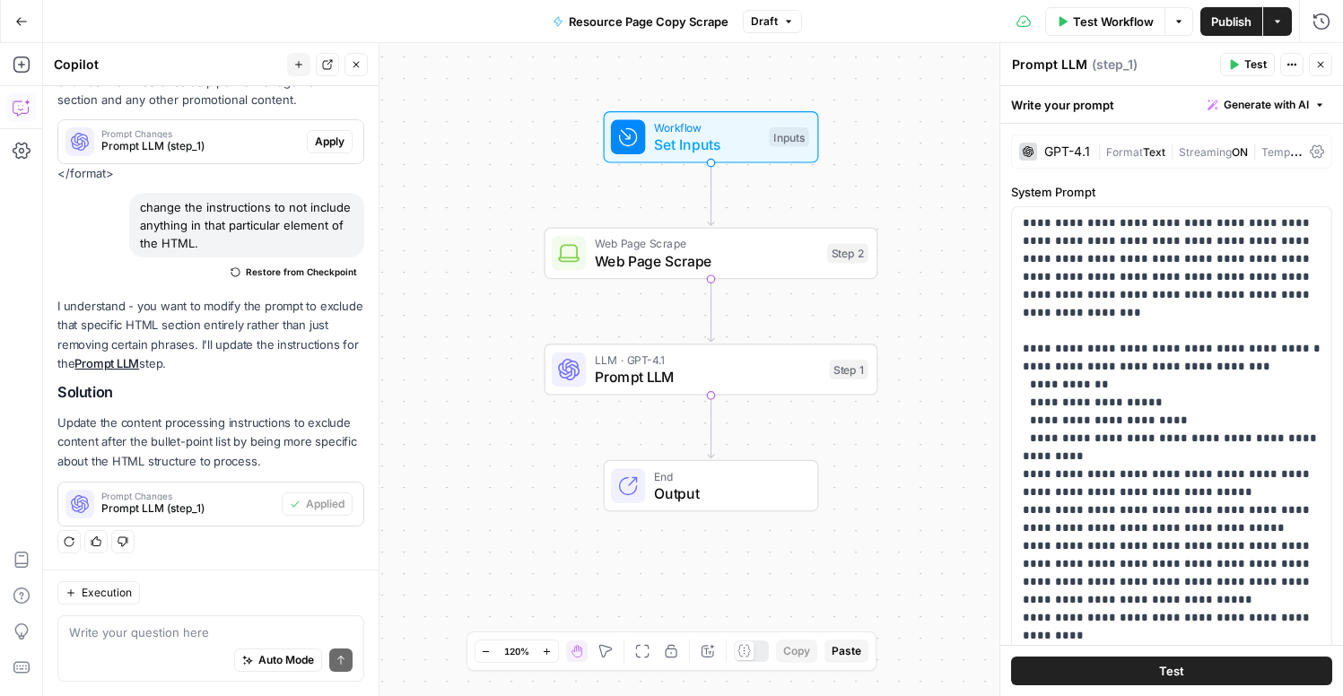
click at [1107, 19] on span "Test Workflow" at bounding box center [1113, 22] width 81 height 18
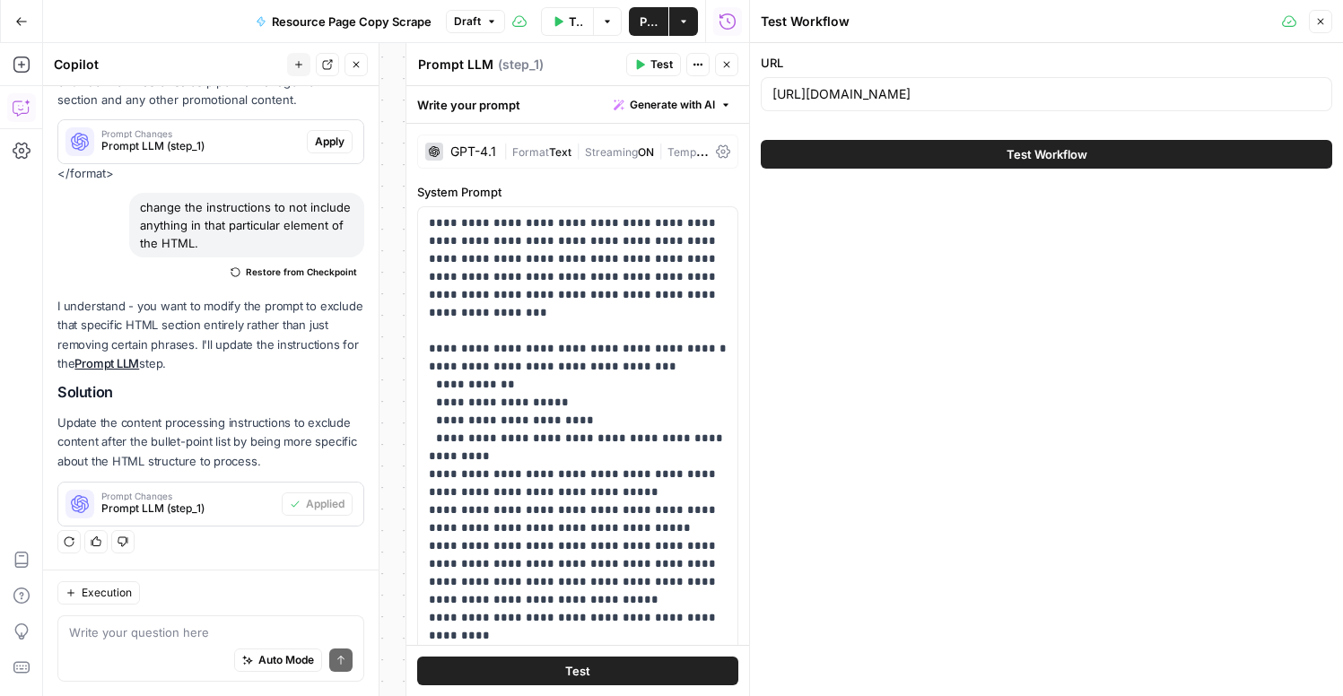
click at [986, 158] on button "Test Workflow" at bounding box center [1047, 154] width 572 height 29
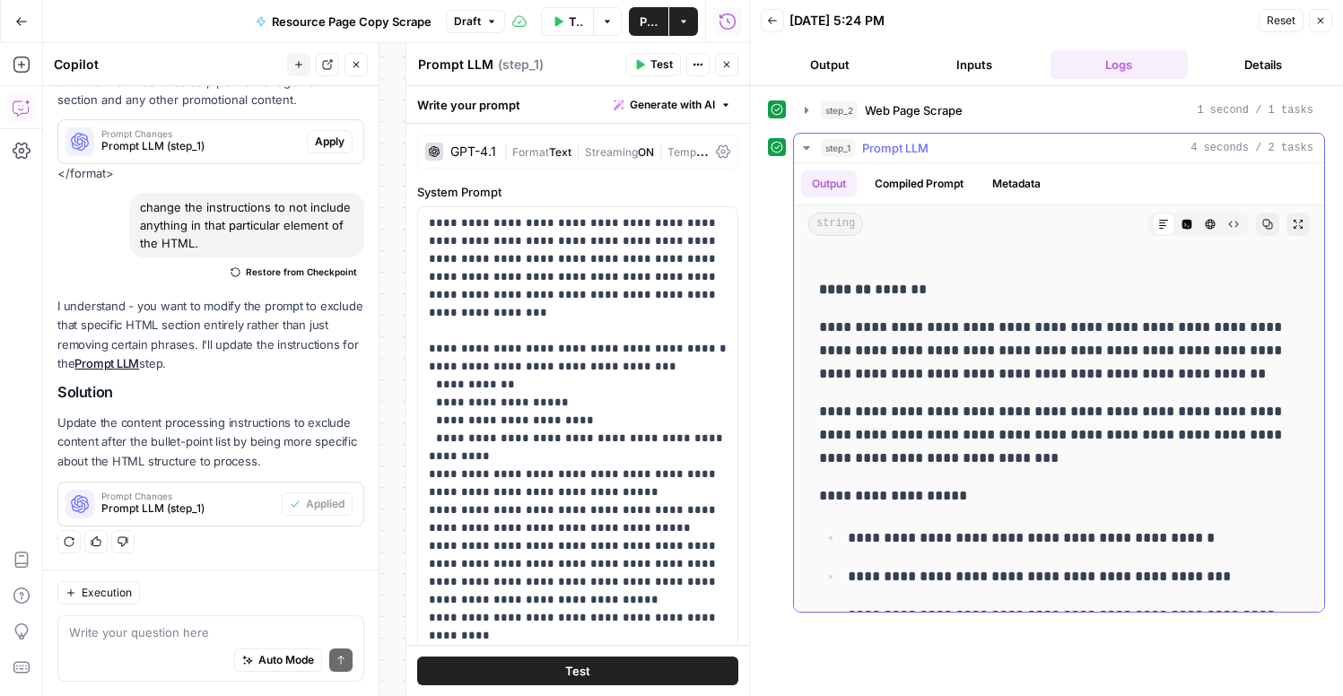
scroll to position [188, 0]
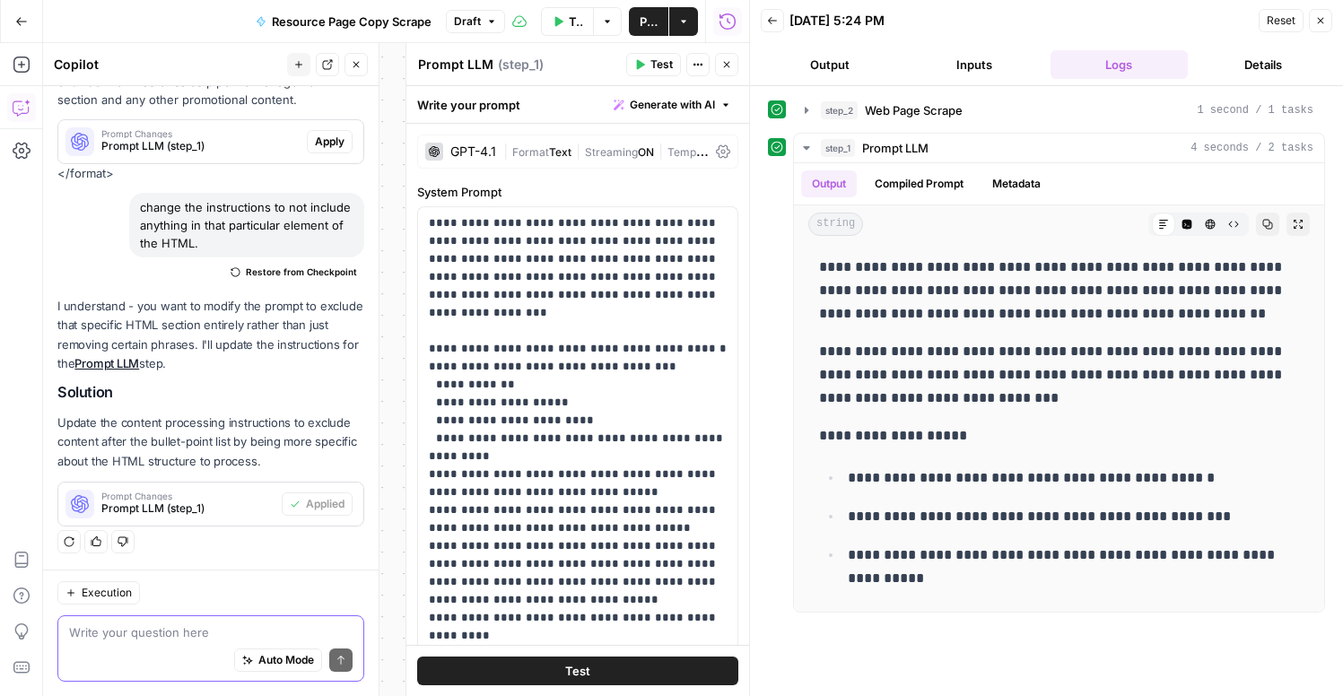
click at [170, 633] on textarea at bounding box center [211, 633] width 284 height 18
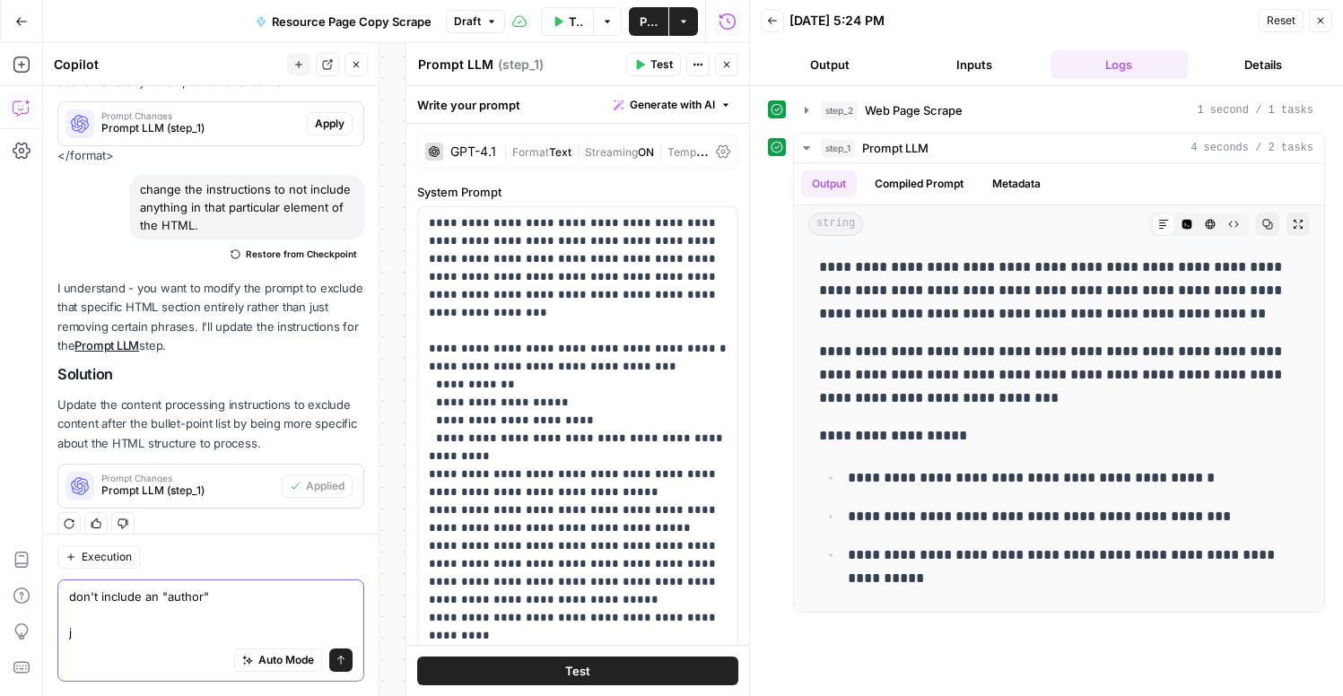
scroll to position [409, 0]
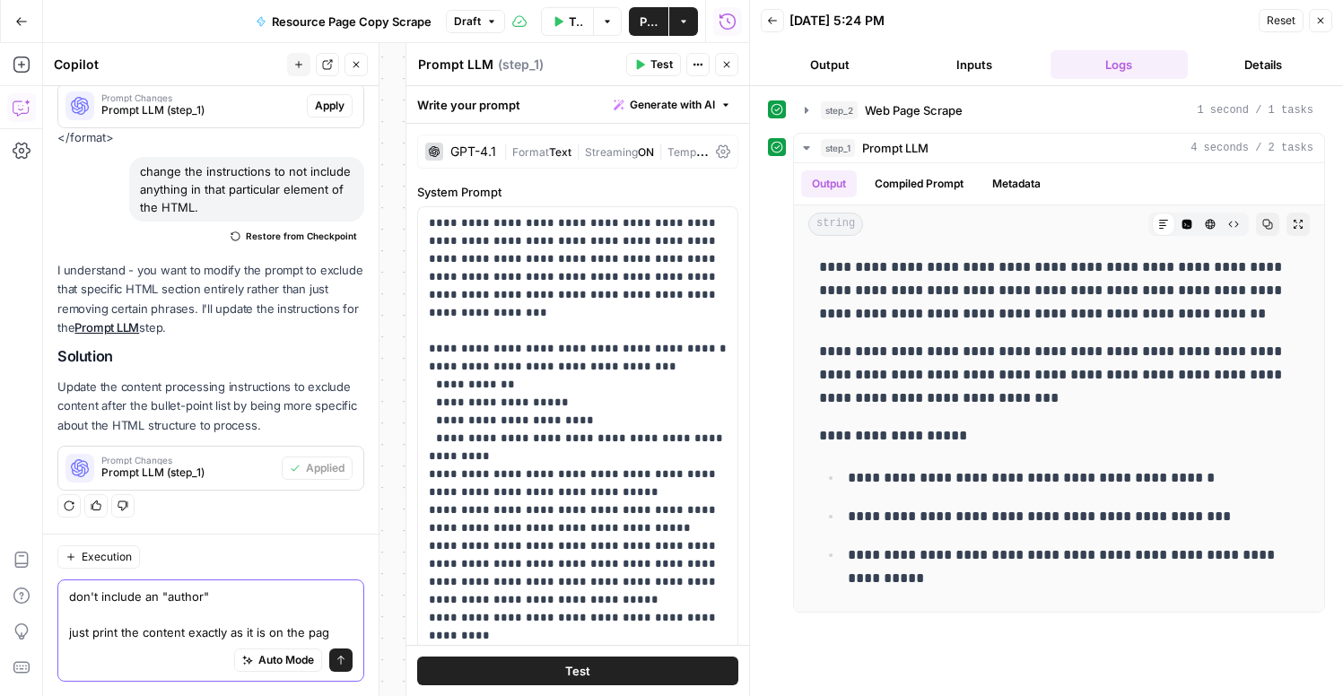
type textarea "don't include an "author" just print the content exactly as it is on the page"
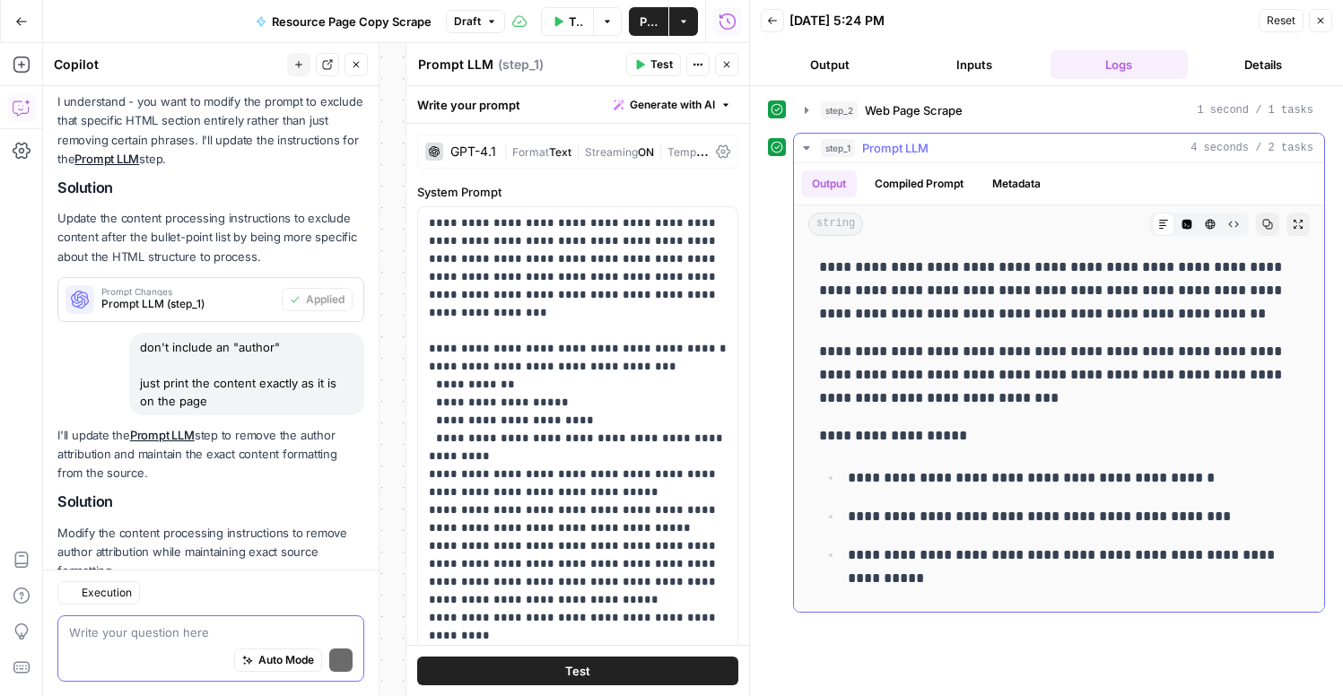
scroll to position [687, 0]
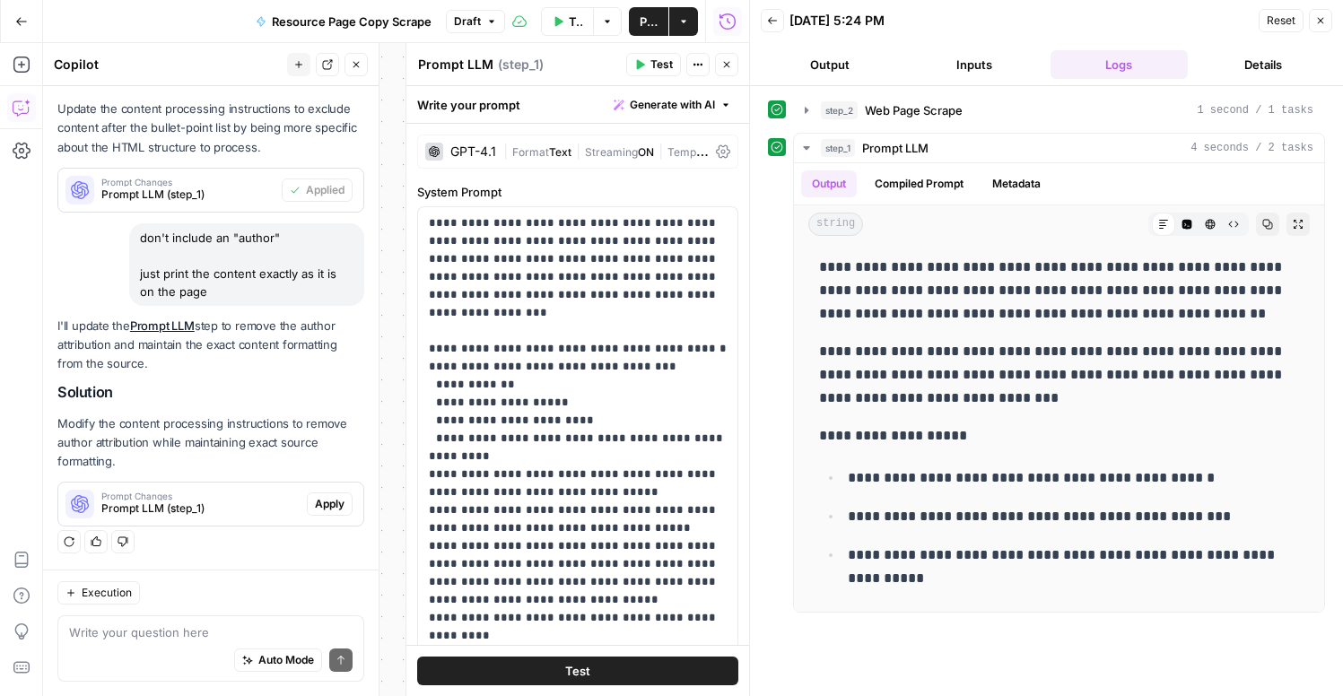
click at [334, 502] on span "Apply" at bounding box center [330, 504] width 30 height 16
